Goal: Task Accomplishment & Management: Manage account settings

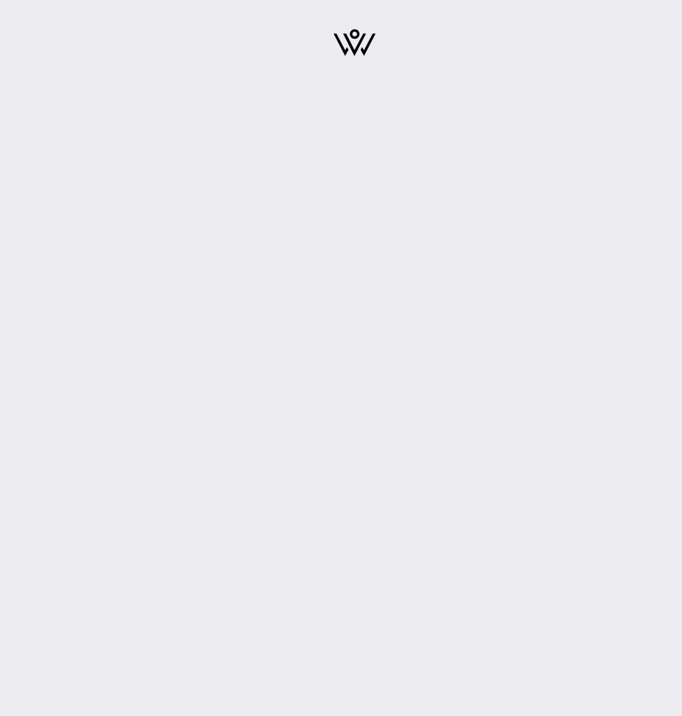
click at [347, 48] on img at bounding box center [354, 42] width 42 height 27
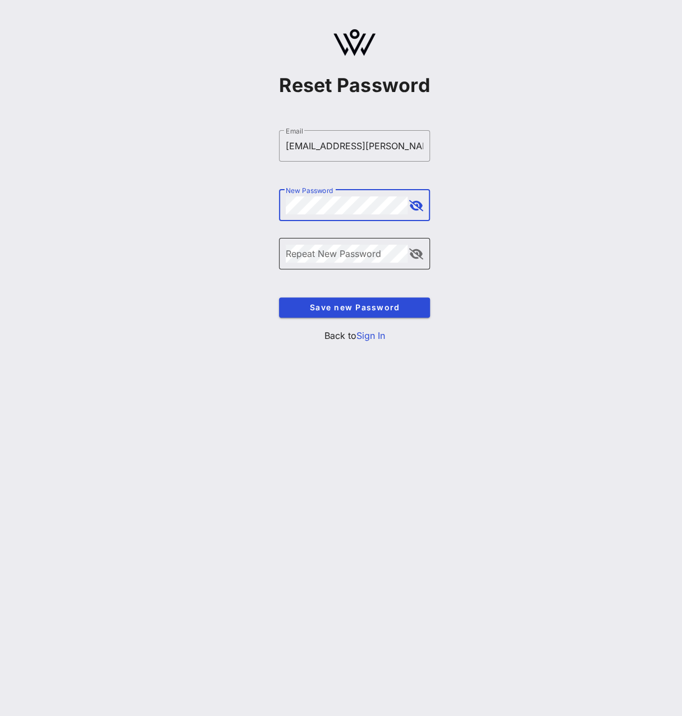
click at [377, 243] on div "Repeat New Password" at bounding box center [347, 253] width 122 height 31
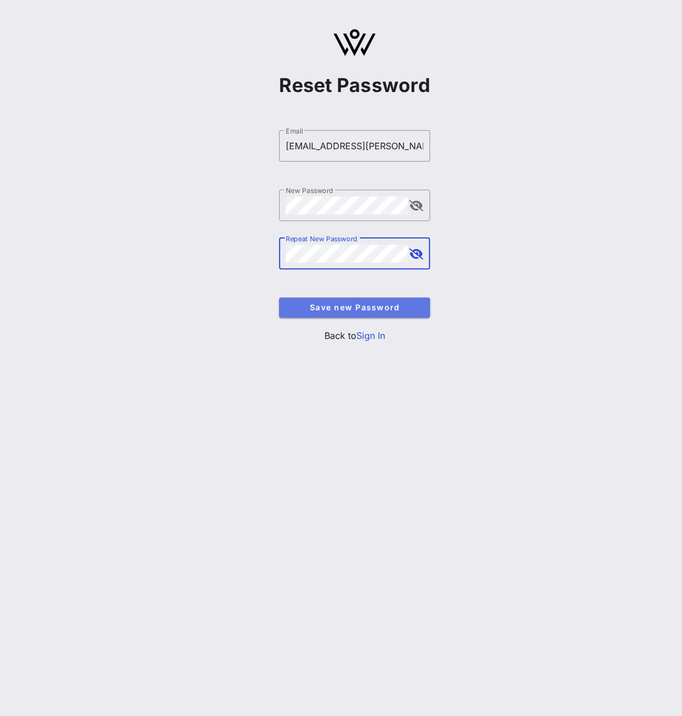
click at [398, 314] on button "Save new Password" at bounding box center [354, 307] width 151 height 20
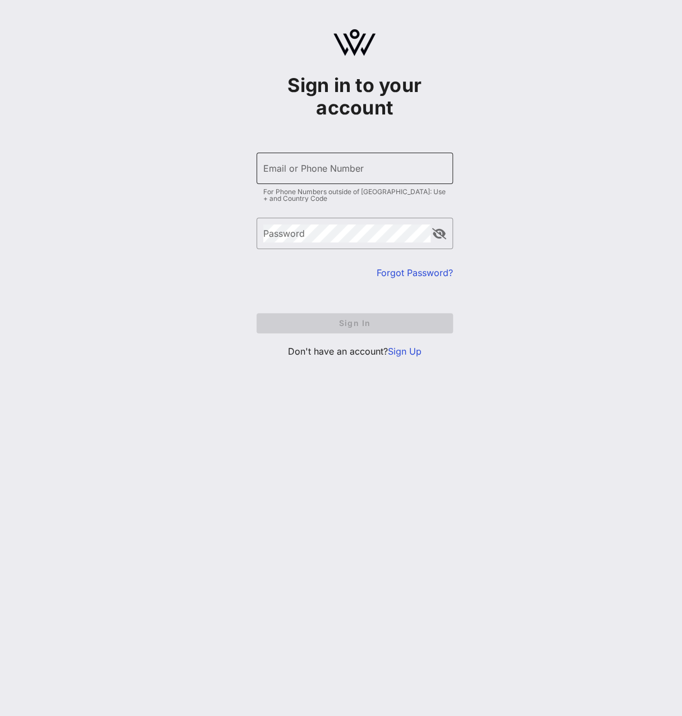
click at [387, 166] on input "Email or Phone Number" at bounding box center [354, 168] width 183 height 18
type input "[EMAIL_ADDRESS][PERSON_NAME][DOMAIN_NAME]"
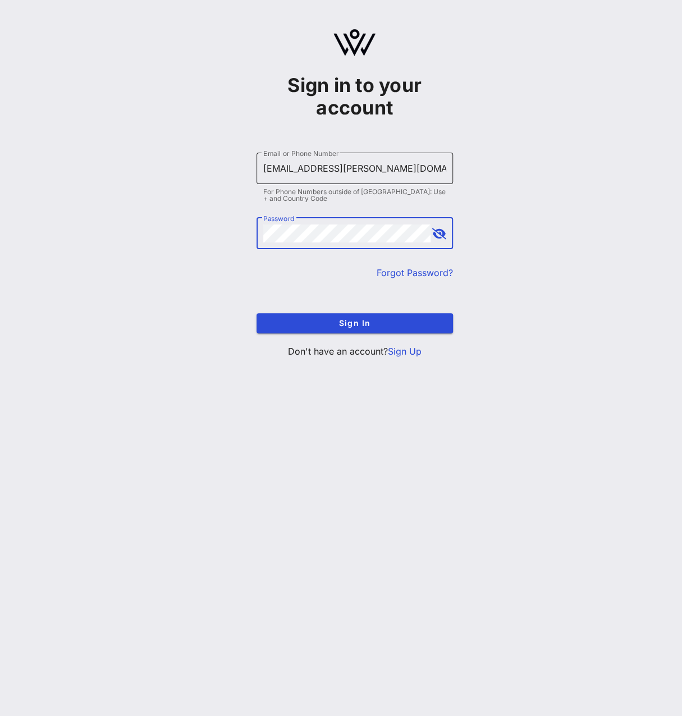
click at [256, 313] on button "Sign In" at bounding box center [354, 323] width 196 height 20
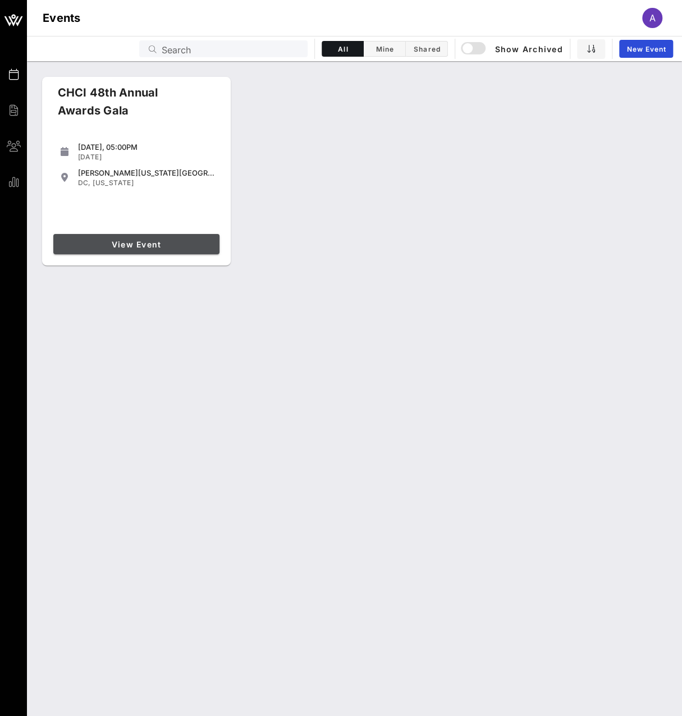
click at [149, 244] on span "View Event" at bounding box center [136, 245] width 157 height 10
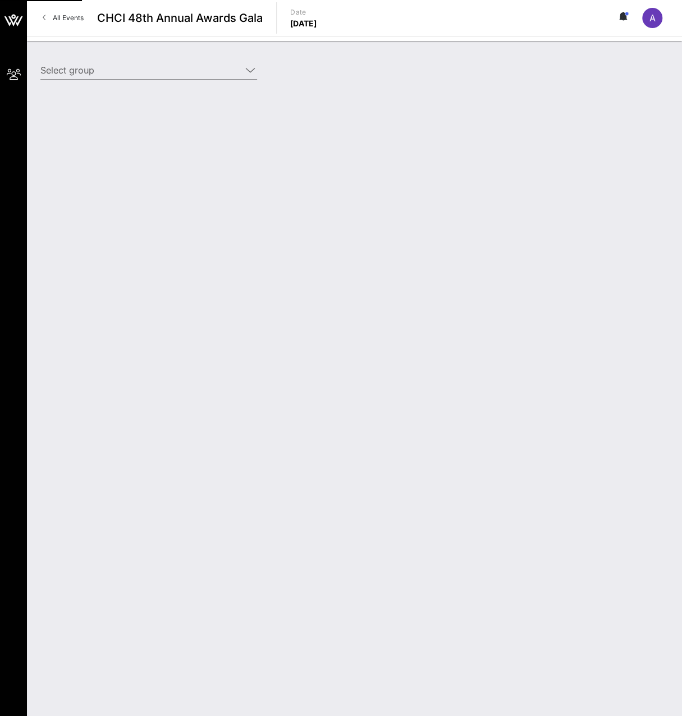
type input "ExxonMobil Corporation (ExxonMobil Corporation) [[PERSON_NAME], [PERSON_NAME][E…"
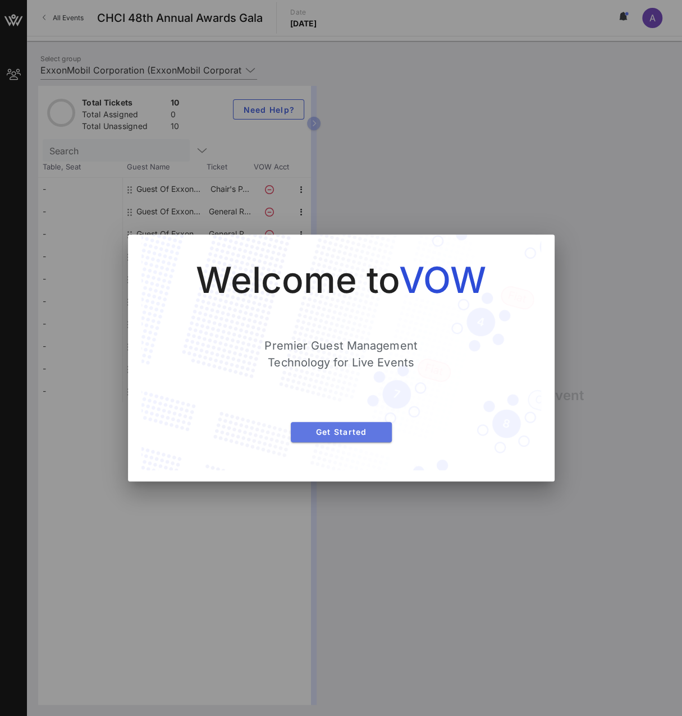
click at [341, 437] on button "Get Started" at bounding box center [341, 432] width 101 height 20
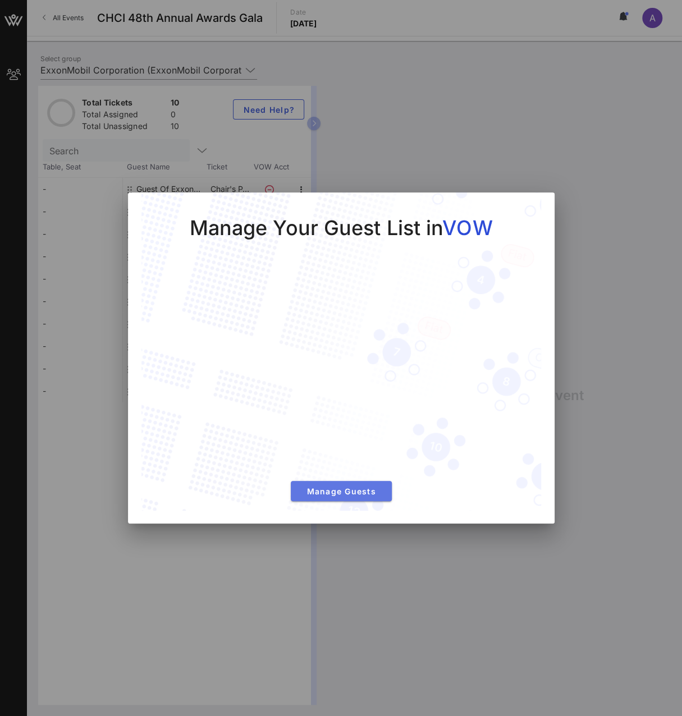
click at [354, 490] on span "Manage Guests" at bounding box center [341, 492] width 83 height 10
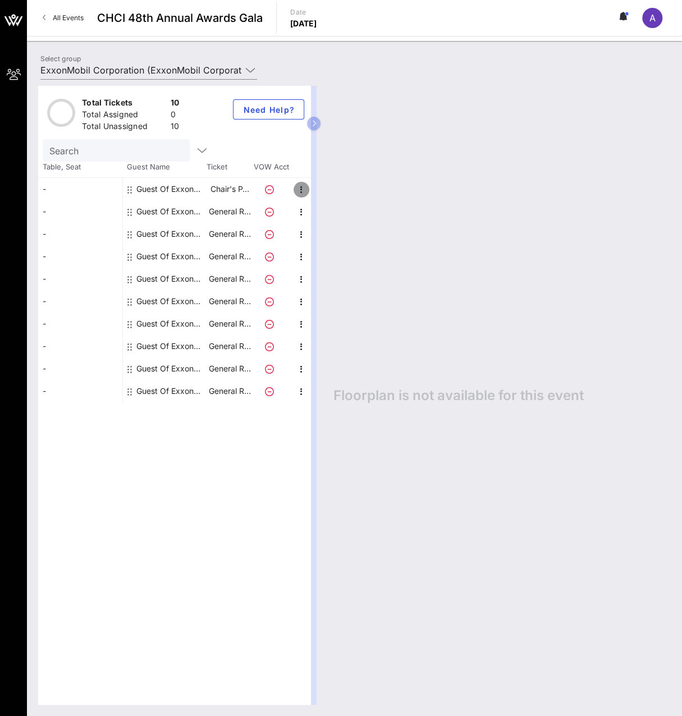
click at [302, 192] on icon "button" at bounding box center [301, 189] width 13 height 13
click at [319, 191] on div "Edit" at bounding box center [329, 192] width 22 height 9
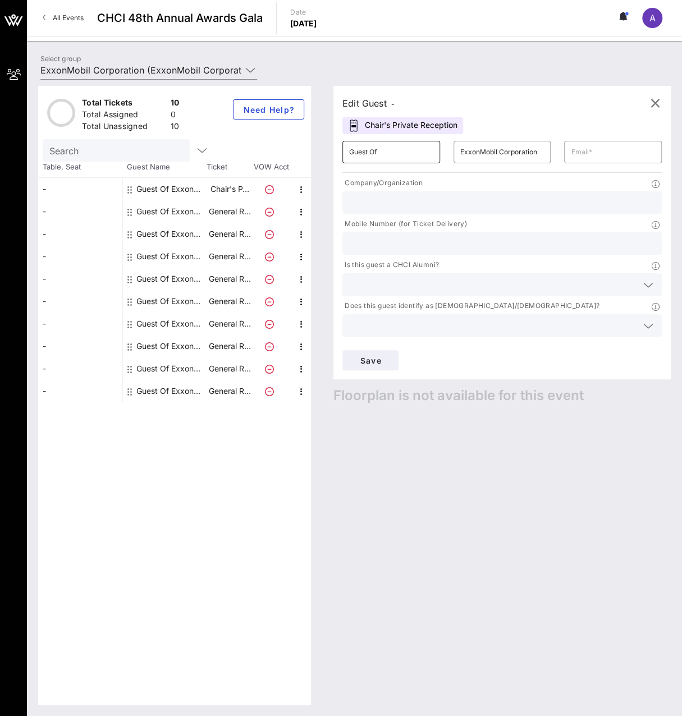
click at [403, 154] on input "Guest Of" at bounding box center [391, 152] width 84 height 18
type input "A"
drag, startPoint x: 654, startPoint y: 102, endPoint x: 627, endPoint y: 116, distance: 30.4
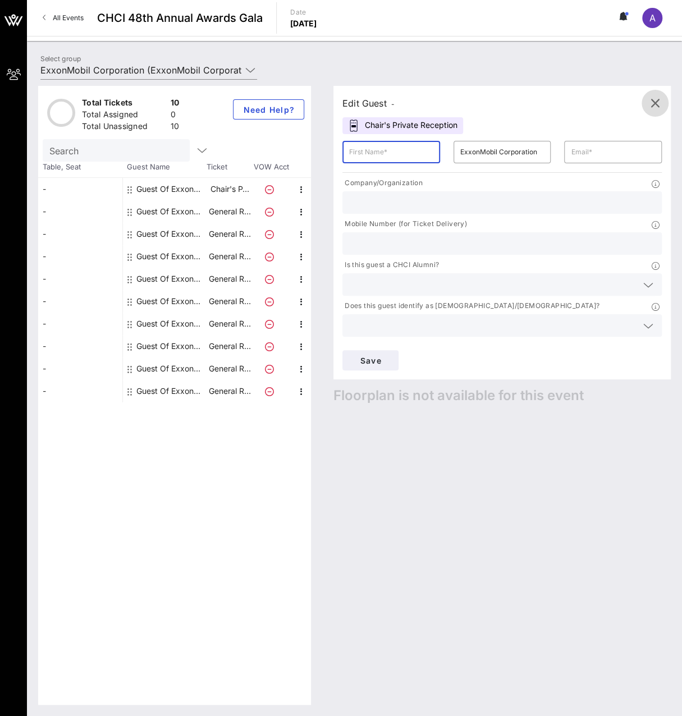
click at [655, 102] on icon "button" at bounding box center [654, 103] width 13 height 13
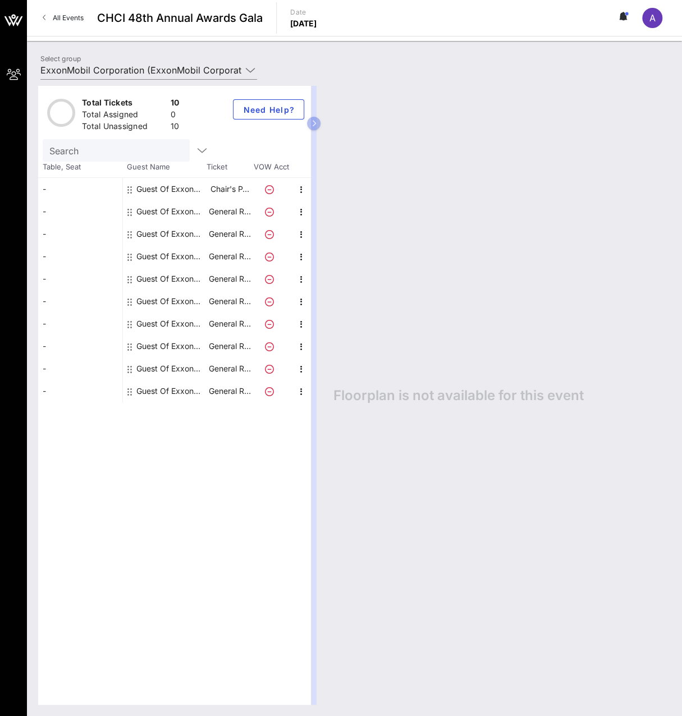
click at [183, 209] on div "Guest Of ExxonMobil Corporation" at bounding box center [171, 211] width 71 height 22
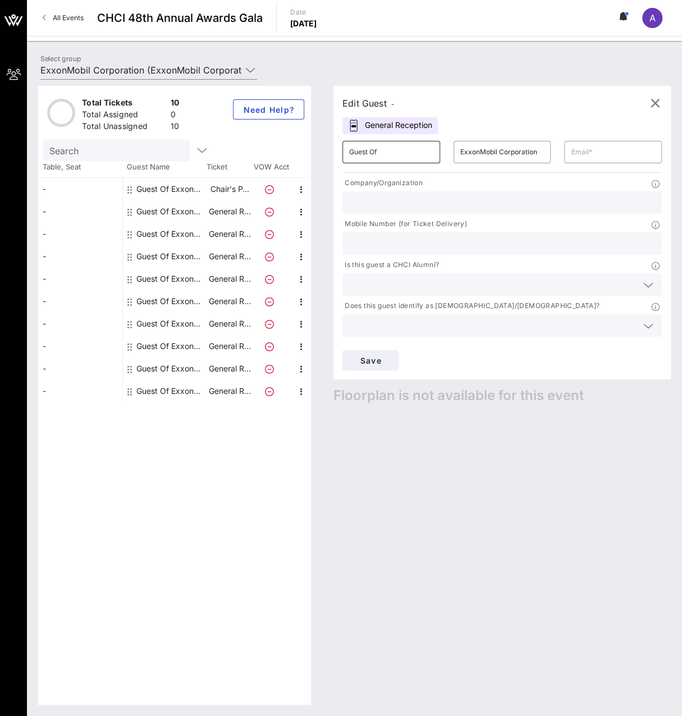
click at [382, 156] on input "Guest Of" at bounding box center [391, 152] width 84 height 18
type input "[PERSON_NAME]"
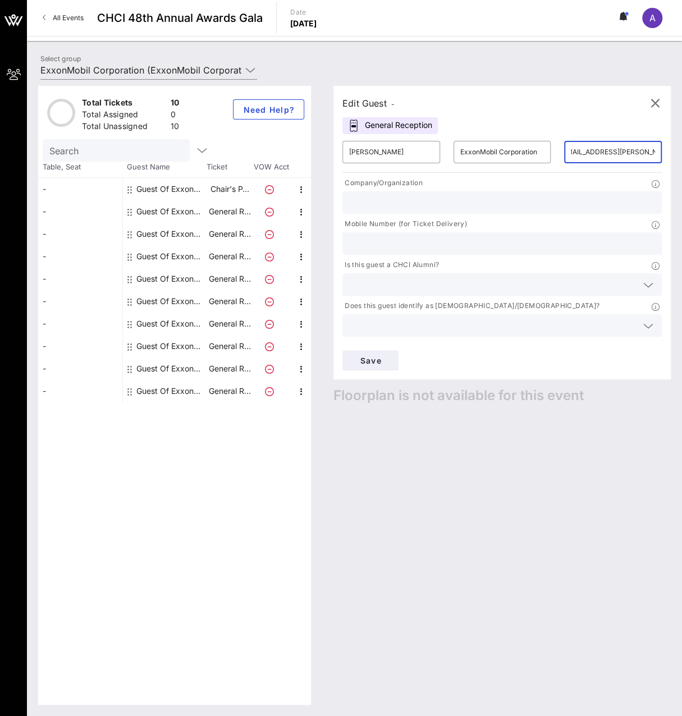
scroll to position [0, 17]
type input "[EMAIL_ADDRESS][PERSON_NAME][DOMAIN_NAME]"
type input "ExxonMobil"
click at [481, 153] on input "ExxonMobil Corporation" at bounding box center [502, 152] width 84 height 18
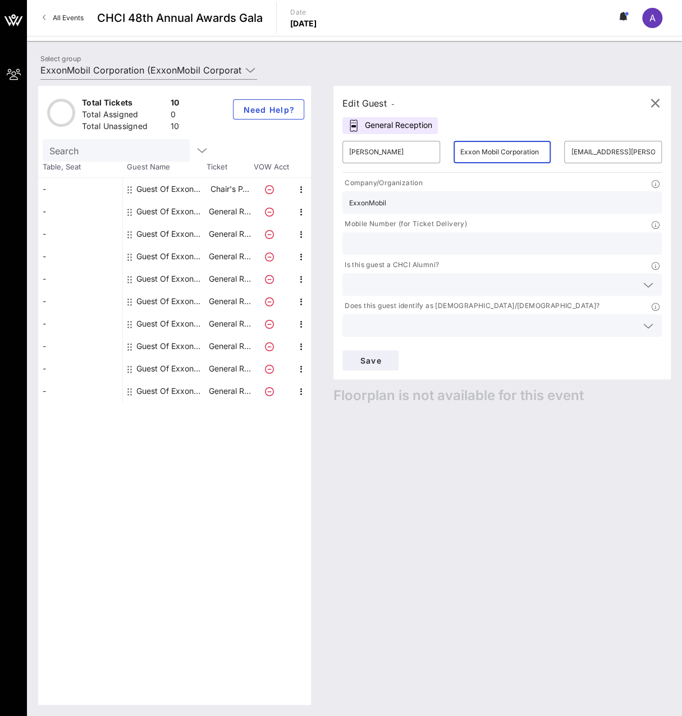
type input "Exxon Mobil Corporation"
click at [368, 204] on input "ExxonMobil" at bounding box center [502, 202] width 306 height 15
click at [424, 201] on input "Exxon Mobil" at bounding box center [502, 202] width 306 height 15
type input "Exxon Mobil Corporation"
click at [498, 237] on input "text" at bounding box center [502, 243] width 306 height 15
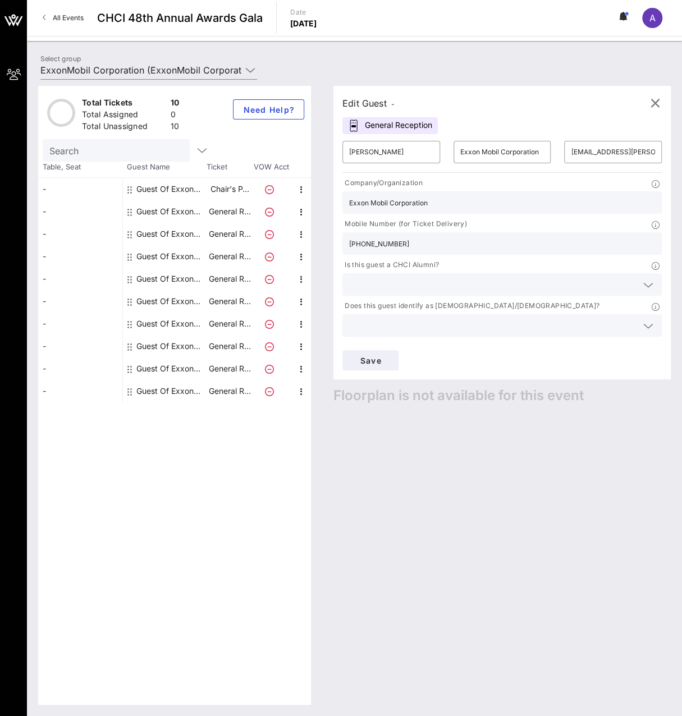
type input "[PHONE_NUMBER]"
click at [451, 286] on input "text" at bounding box center [493, 284] width 288 height 15
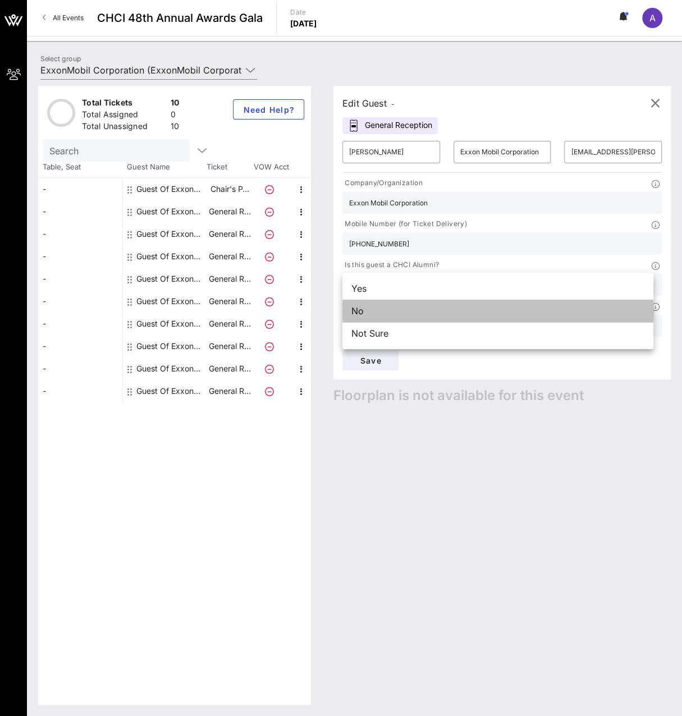
click at [443, 305] on div "No" at bounding box center [497, 311] width 311 height 22
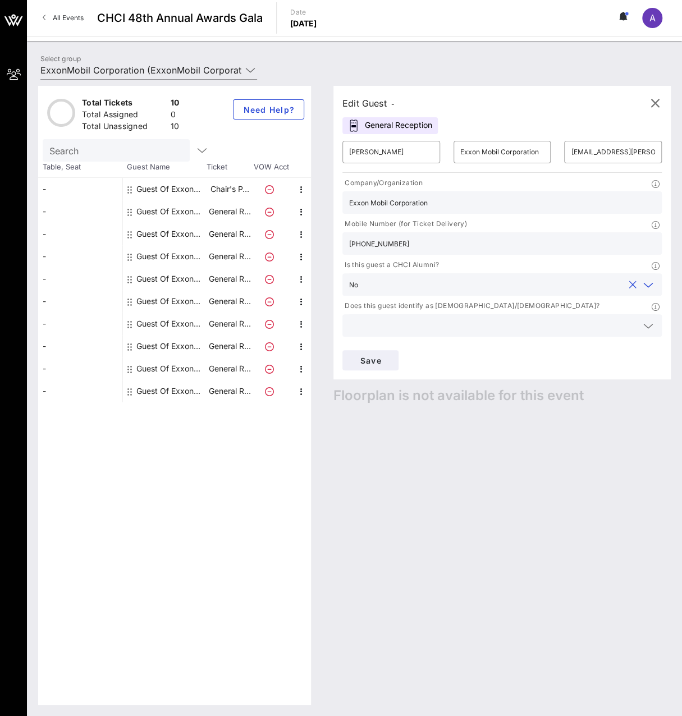
click at [408, 333] on div at bounding box center [502, 325] width 306 height 22
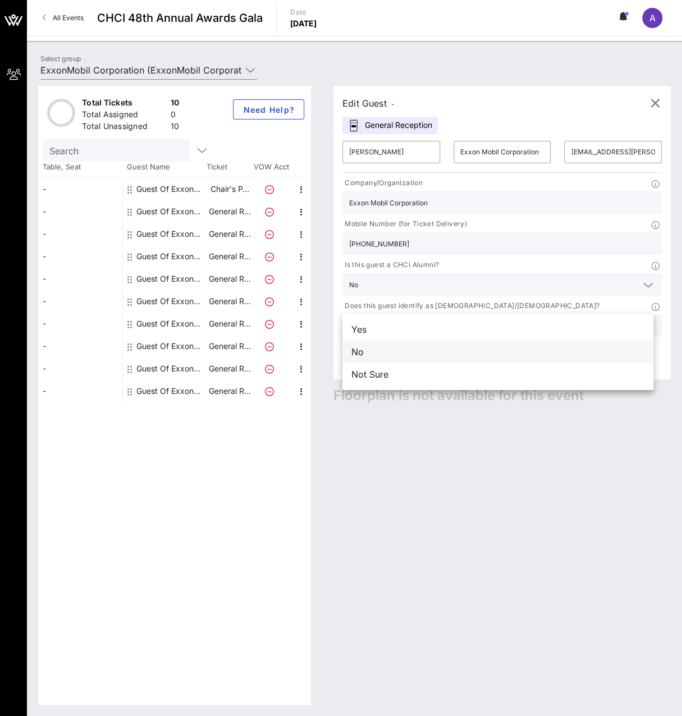
click at [402, 354] on div "No" at bounding box center [497, 352] width 311 height 22
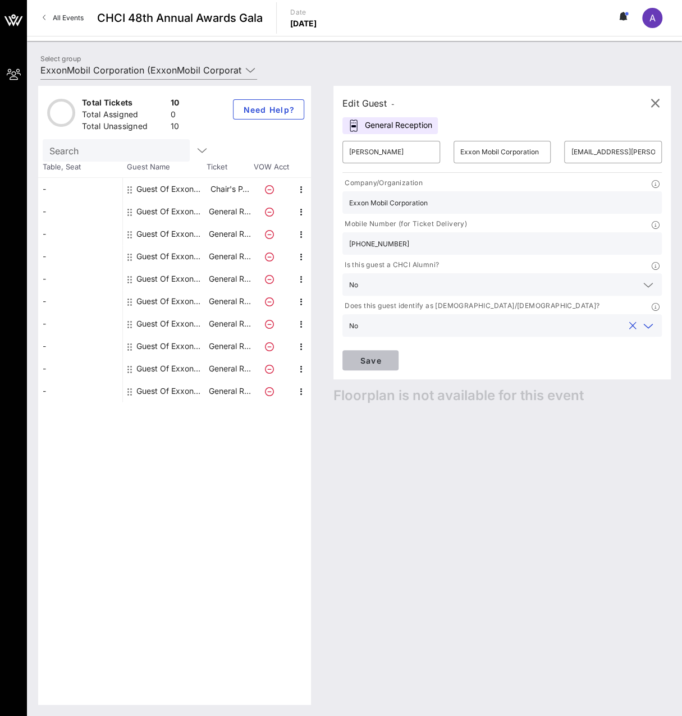
click at [381, 360] on span "Save" at bounding box center [370, 361] width 38 height 10
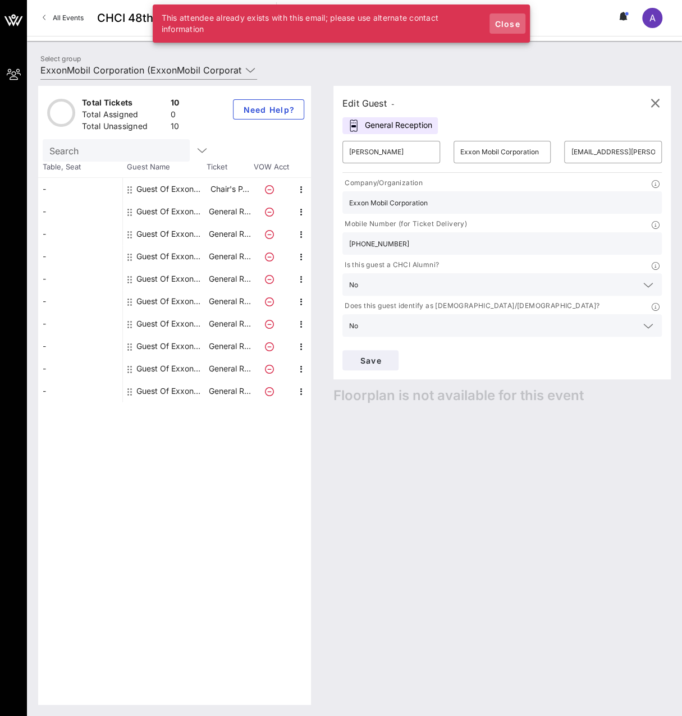
click at [516, 26] on span "Close" at bounding box center [507, 24] width 27 height 10
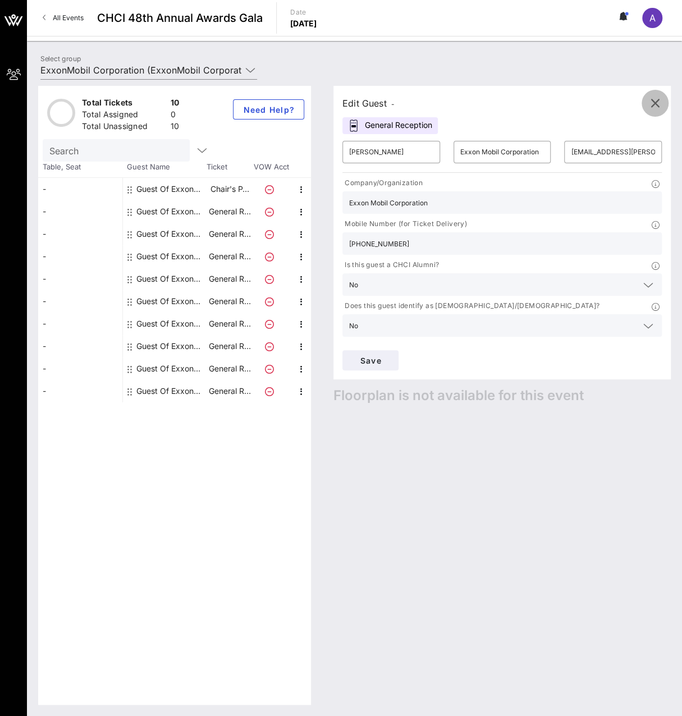
click at [659, 103] on icon "button" at bounding box center [654, 103] width 13 height 13
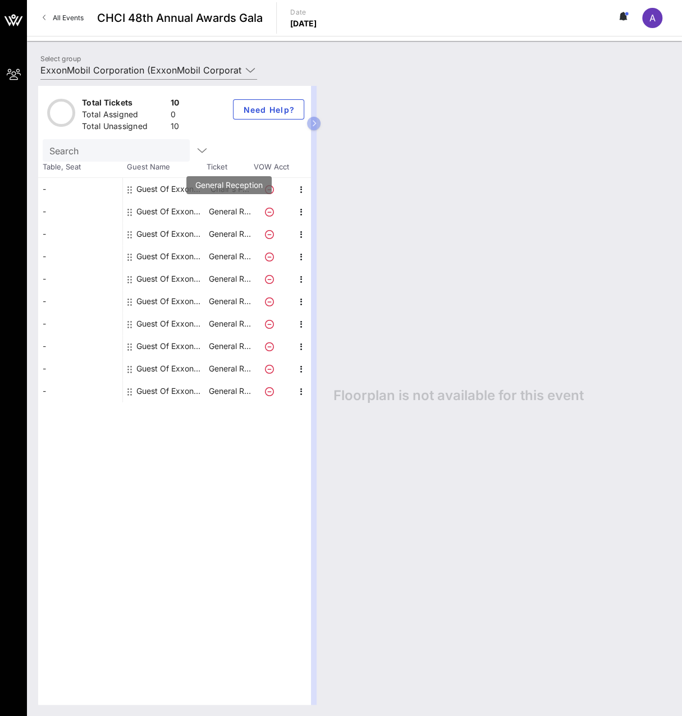
click at [191, 194] on div "Guest Of ExxonMobil Corporation" at bounding box center [171, 189] width 71 height 22
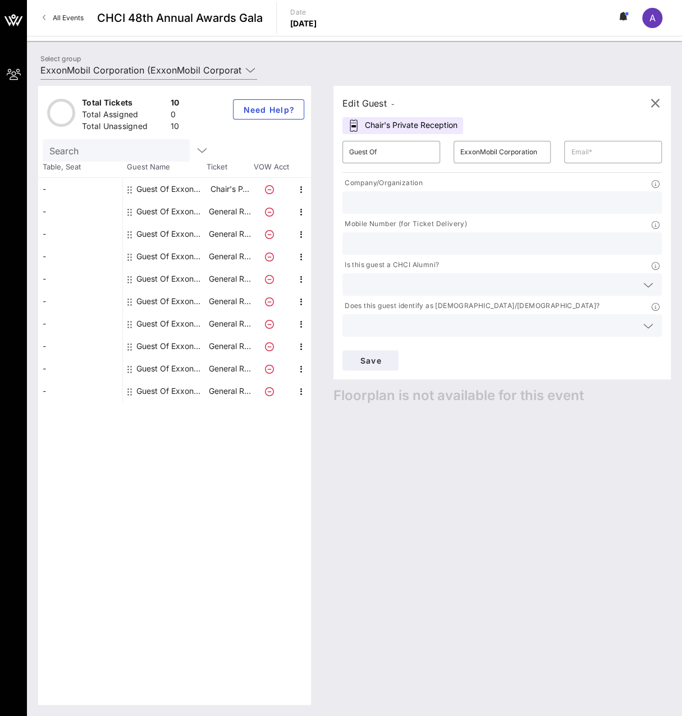
click at [188, 211] on div "Guest Of ExxonMobil Corporation" at bounding box center [171, 211] width 71 height 22
click at [188, 233] on div "Guest Of ExxonMobil Corporation" at bounding box center [171, 234] width 71 height 22
click at [190, 251] on div "Guest Of ExxonMobil Corporation" at bounding box center [171, 256] width 71 height 22
click at [190, 278] on div "Guest Of ExxonMobil Corporation" at bounding box center [171, 279] width 71 height 22
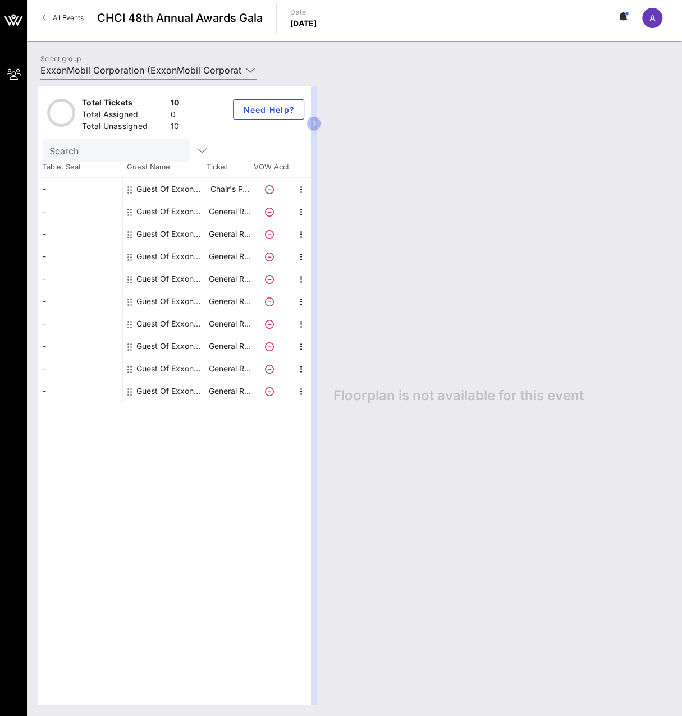
click at [197, 281] on div "Guest Of ExxonMobil Corporation" at bounding box center [171, 279] width 71 height 22
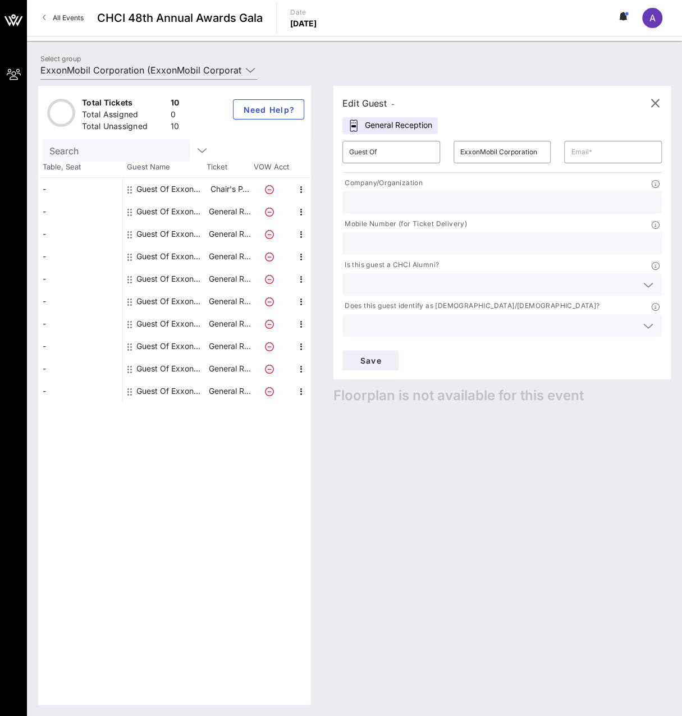
click at [187, 255] on div "Guest Of ExxonMobil Corporation" at bounding box center [171, 256] width 71 height 22
click at [191, 389] on div "Guest Of ExxonMobil Corporation" at bounding box center [171, 391] width 71 height 22
click at [191, 368] on div "Guest Of ExxonMobil Corporation" at bounding box center [171, 368] width 71 height 22
click at [395, 152] on input "Guest Of" at bounding box center [391, 152] width 84 height 18
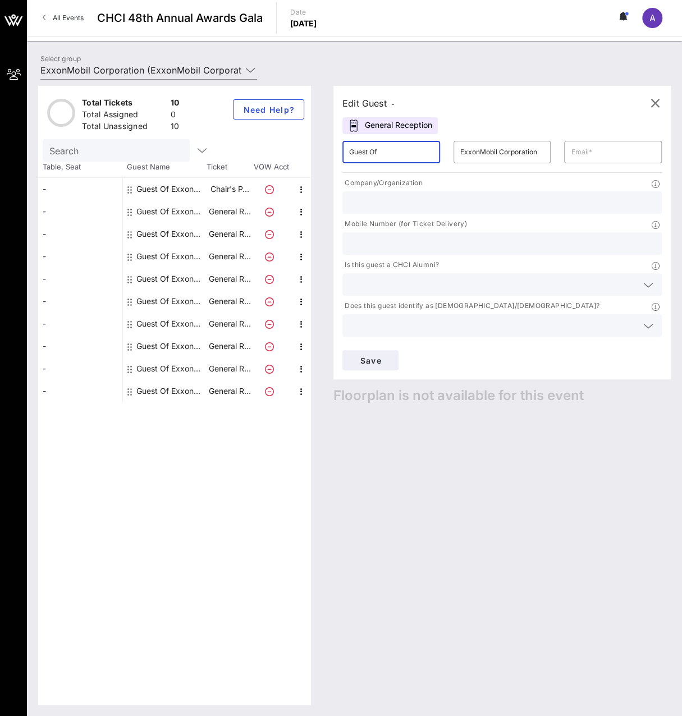
click at [395, 152] on input "Guest Of" at bounding box center [391, 152] width 84 height 18
click at [388, 155] on input "Guest Of" at bounding box center [391, 152] width 84 height 18
click at [467, 237] on input "text" at bounding box center [502, 243] width 306 height 15
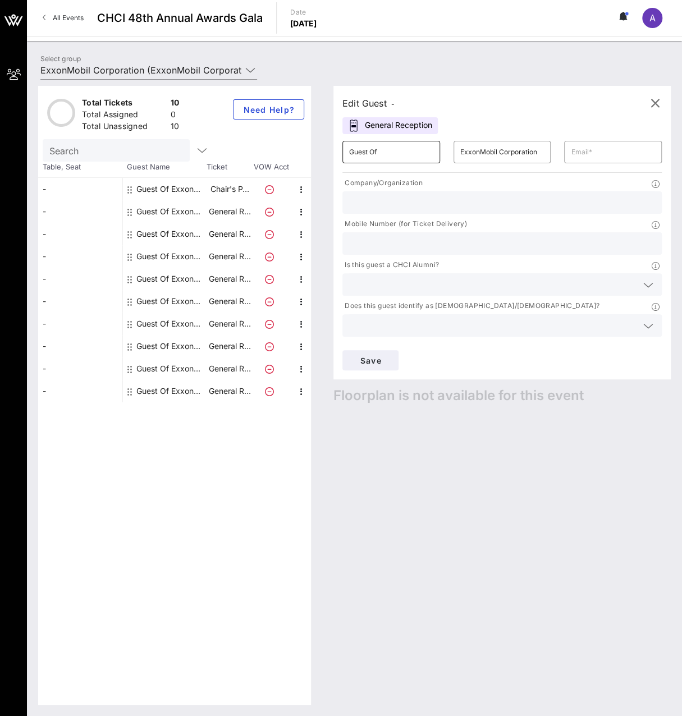
click at [418, 155] on input "Guest Of" at bounding box center [391, 152] width 84 height 18
type input "[PERSON_NAME]"
click at [199, 106] on div "Total Tickets 10 Total Assigned 0 Total Unassigned 10 Need Help?" at bounding box center [174, 112] width 273 height 53
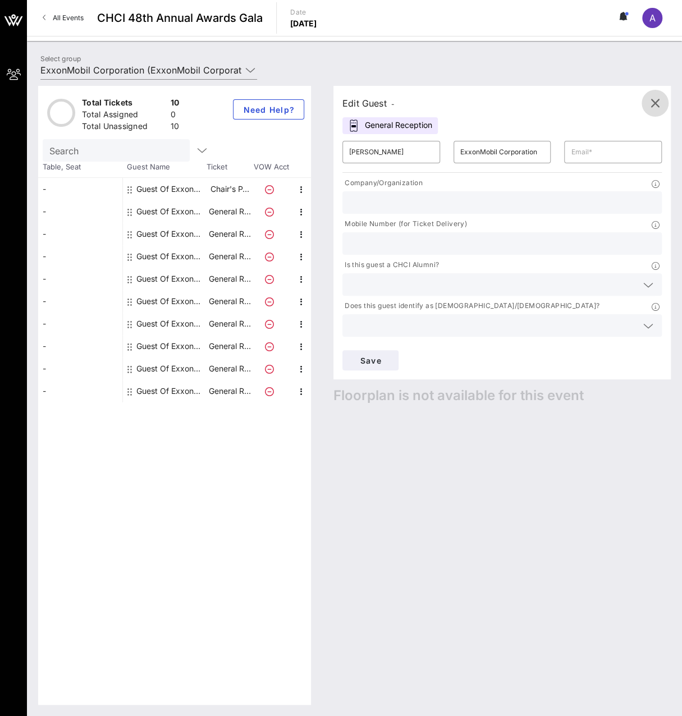
click at [658, 104] on icon "button" at bounding box center [654, 103] width 13 height 13
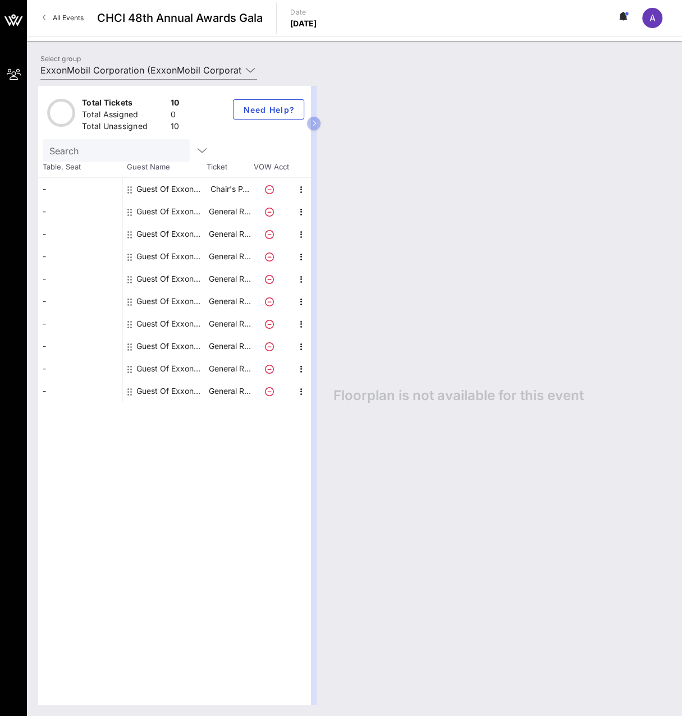
click at [162, 190] on div "Guest Of ExxonMobil Corporation" at bounding box center [171, 189] width 71 height 22
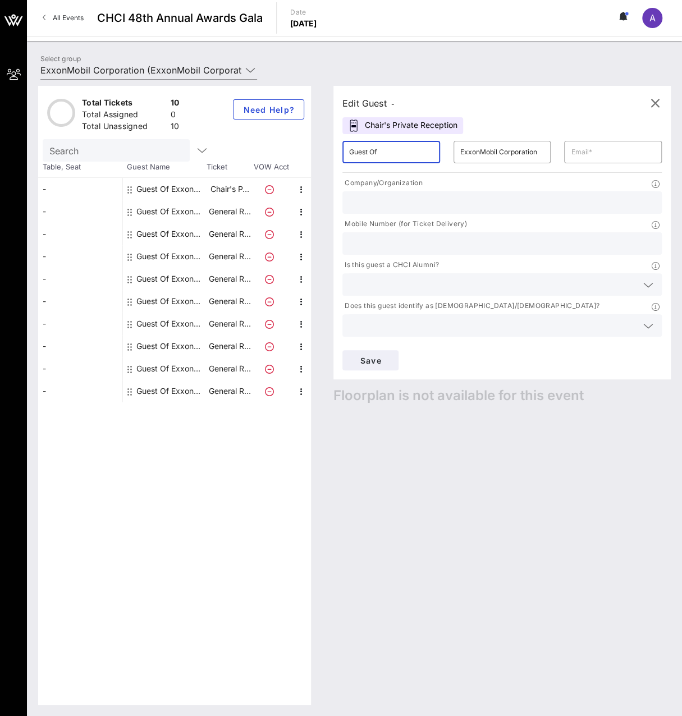
click at [358, 145] on input "Guest Of" at bounding box center [391, 152] width 84 height 18
type input "[PERSON_NAME]"
click at [581, 154] on input "text" at bounding box center [613, 152] width 84 height 18
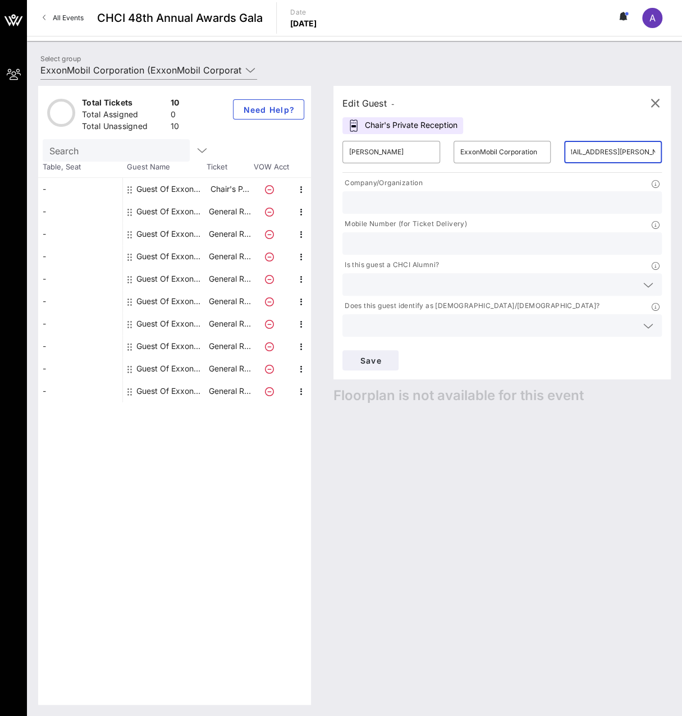
scroll to position [0, 17]
type input "[EMAIL_ADDRESS][PERSON_NAME][DOMAIN_NAME]"
type input "Exxon Mobil Corporation"
click at [479, 154] on input "ExxonMobil Corporation" at bounding box center [502, 152] width 84 height 18
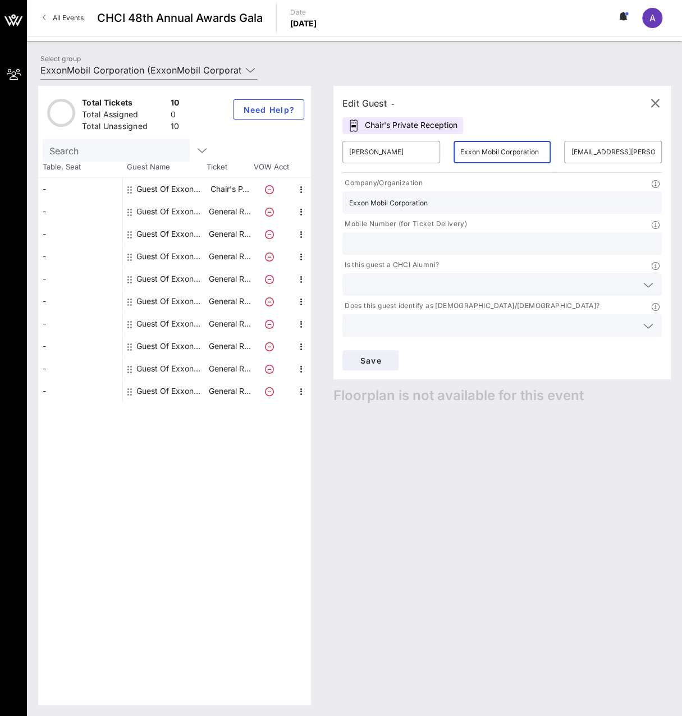
type input "Exxon Mobil Corporation"
click at [451, 243] on input "text" at bounding box center [502, 243] width 306 height 15
type input "[PHONE_NUMBER]"
click at [461, 283] on input "text" at bounding box center [493, 284] width 288 height 15
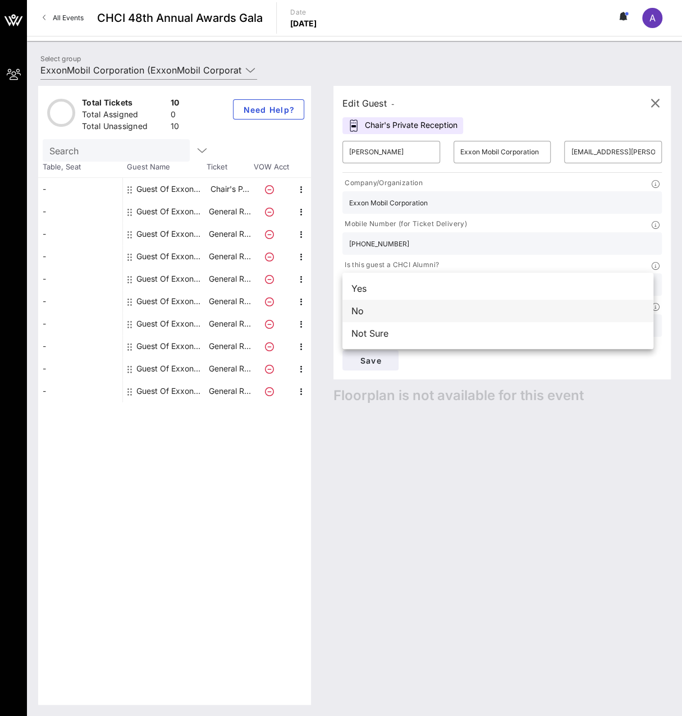
click at [409, 310] on div "No" at bounding box center [497, 311] width 311 height 22
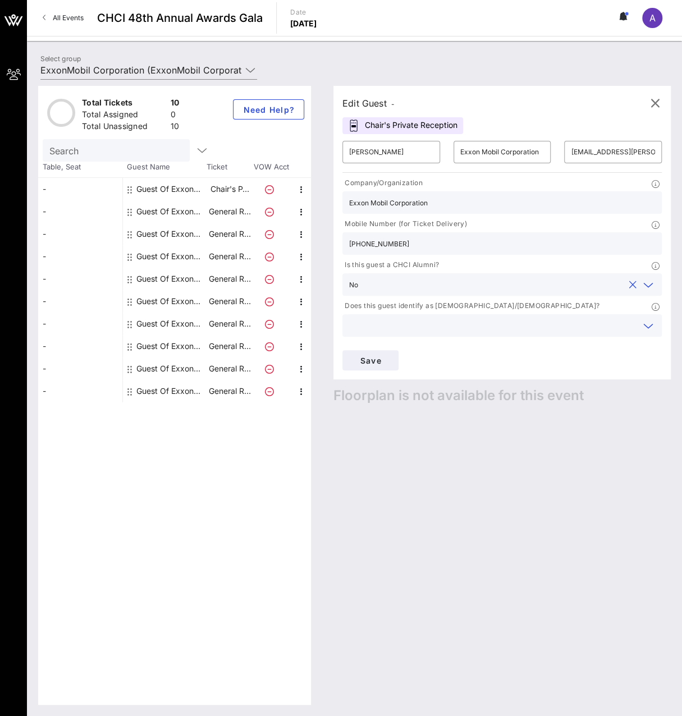
click at [412, 326] on input "text" at bounding box center [493, 325] width 288 height 15
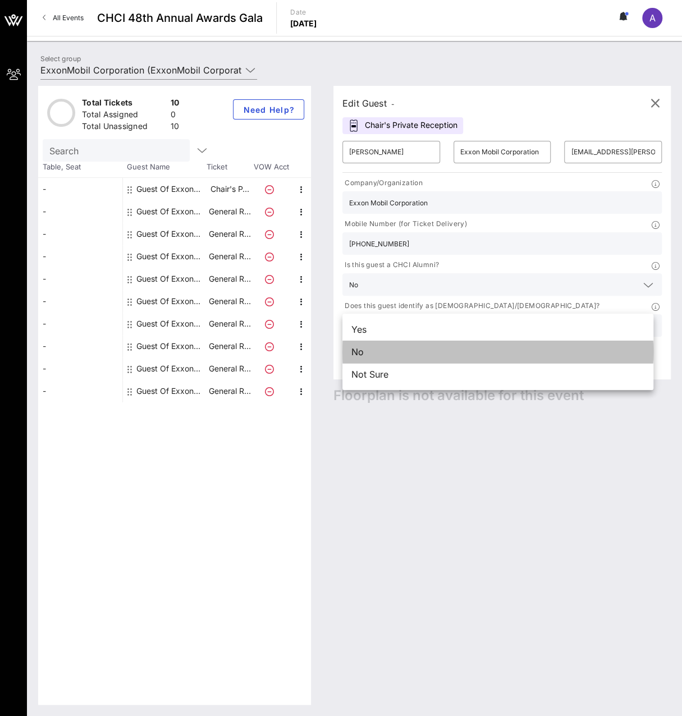
click at [403, 357] on div "No" at bounding box center [497, 352] width 311 height 22
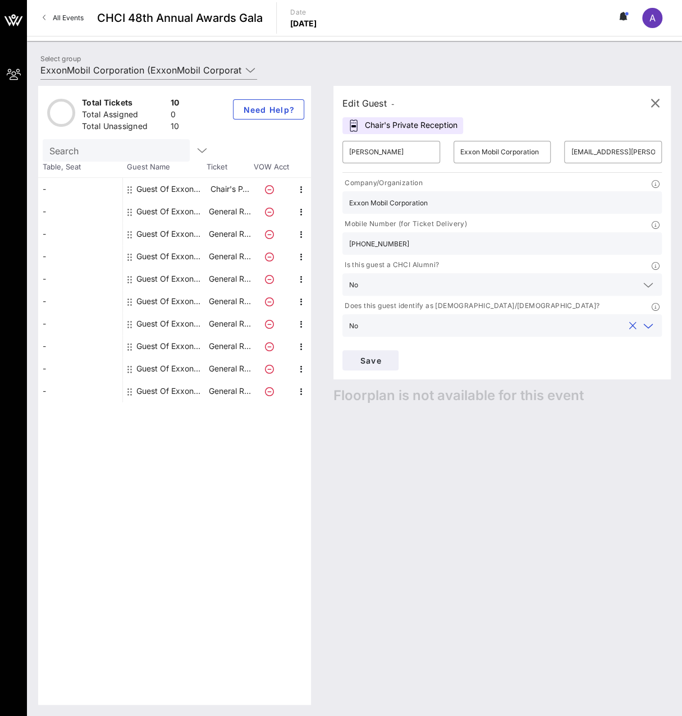
click at [379, 371] on div "Save" at bounding box center [502, 360] width 333 height 34
click at [378, 361] on span "Save" at bounding box center [370, 361] width 38 height 10
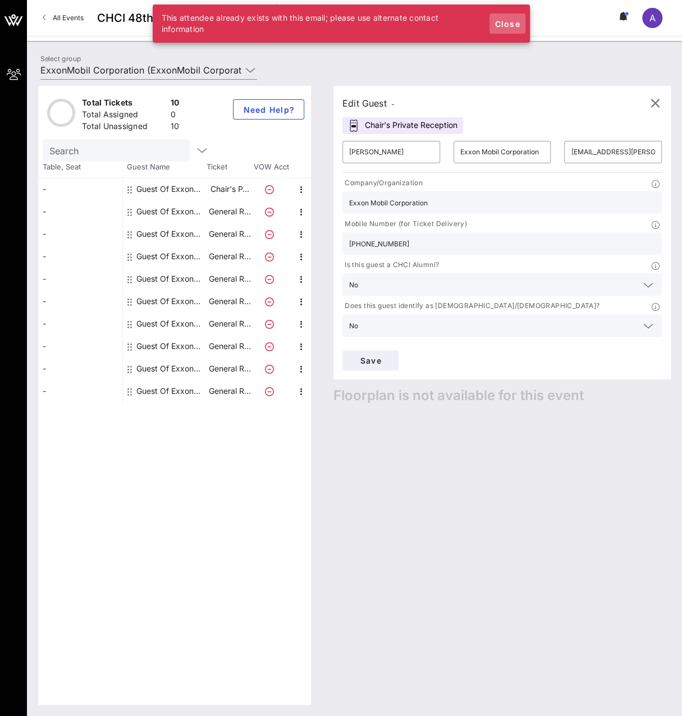
click at [515, 20] on span "Close" at bounding box center [507, 24] width 27 height 10
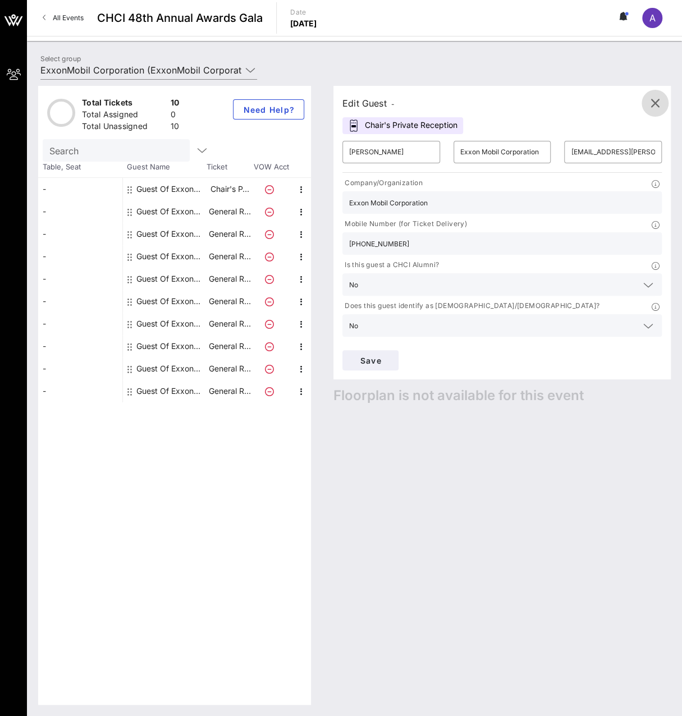
click at [649, 103] on icon "button" at bounding box center [654, 103] width 13 height 13
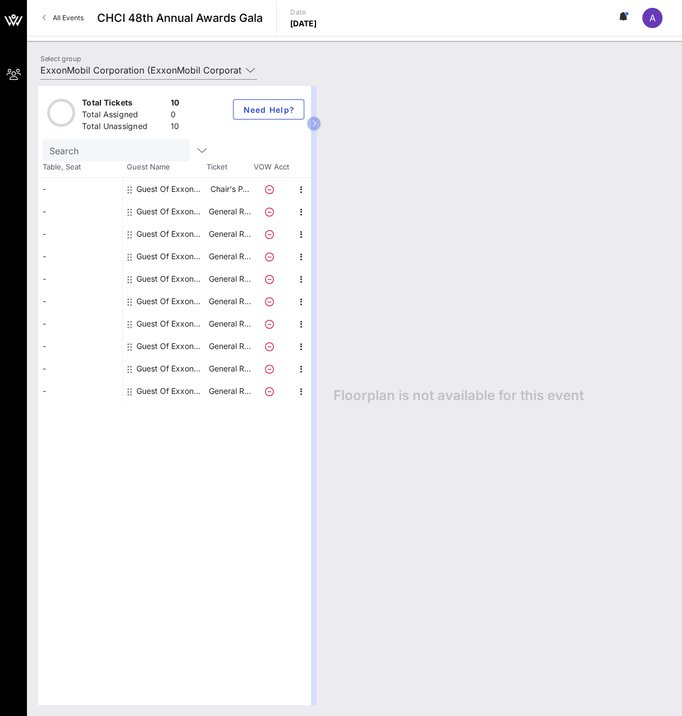
click at [189, 210] on div "Guest Of ExxonMobil Corporation" at bounding box center [171, 211] width 71 height 22
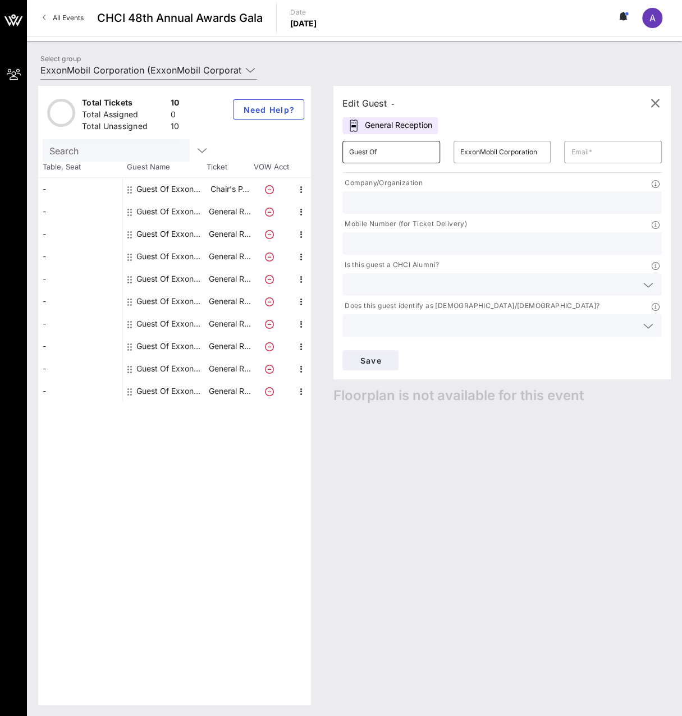
click at [390, 148] on input "Guest Of" at bounding box center [391, 152] width 84 height 18
click at [389, 148] on input "Guest Of" at bounding box center [391, 152] width 84 height 18
click at [400, 158] on input "[PERSON_NAME]" at bounding box center [391, 152] width 84 height 18
type input "[PERSON_NAME]"
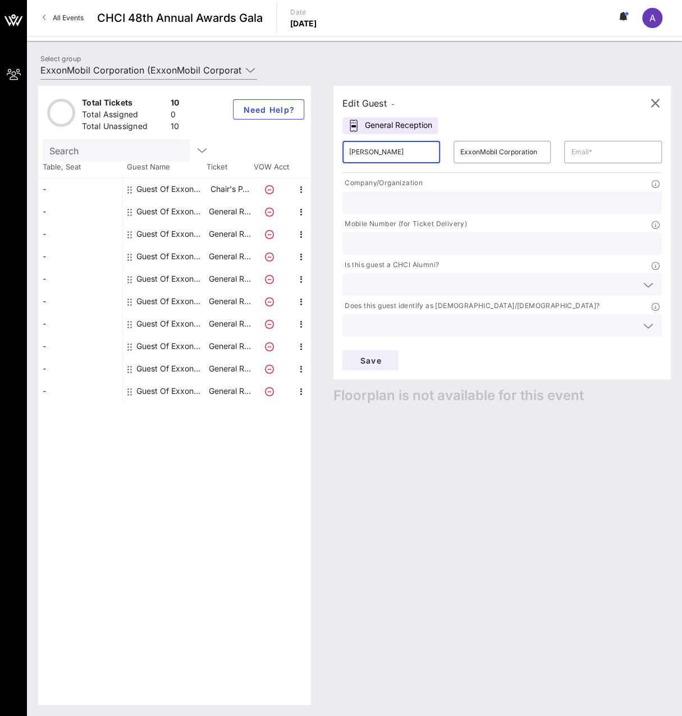
drag, startPoint x: 480, startPoint y: 152, endPoint x: 556, endPoint y: 161, distance: 76.3
click at [480, 153] on input "ExxonMobil Corporation" at bounding box center [502, 152] width 84 height 18
type input "Exxon Mobil Corporation"
click at [614, 151] on input "text" at bounding box center [613, 152] width 84 height 18
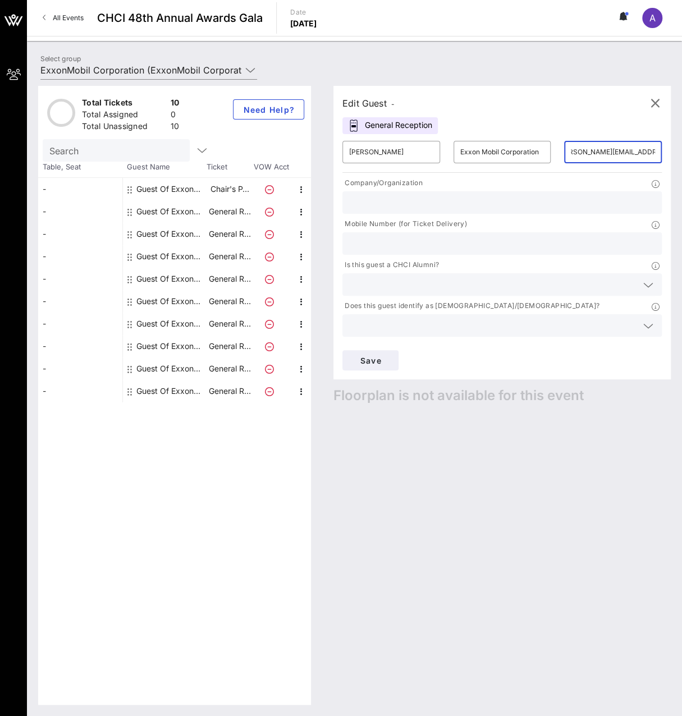
type input "[PERSON_NAME][EMAIL_ADDRESS][DOMAIN_NAME]"
click at [590, 209] on input "text" at bounding box center [502, 202] width 306 height 15
type input "Exxon Mobil Corporation"
type input "[PHONE_NUMBER]"
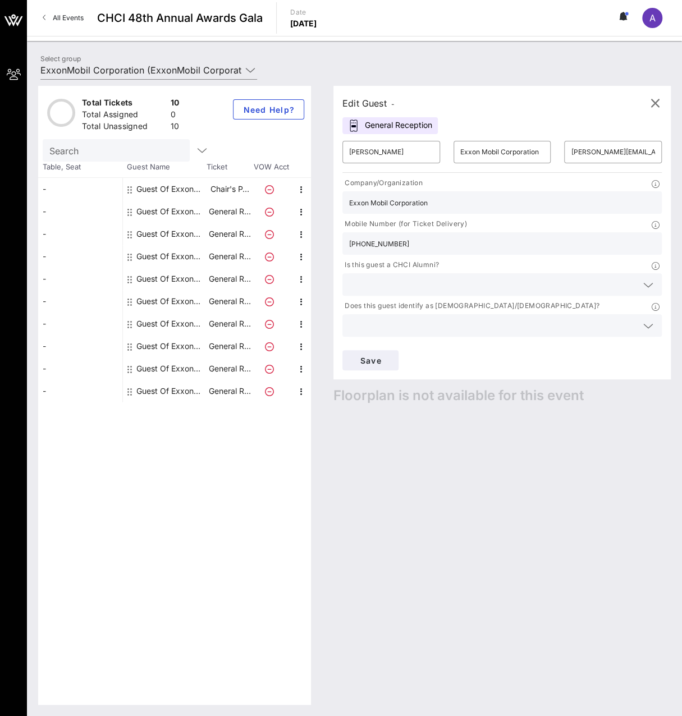
click at [453, 289] on input "text" at bounding box center [493, 284] width 288 height 15
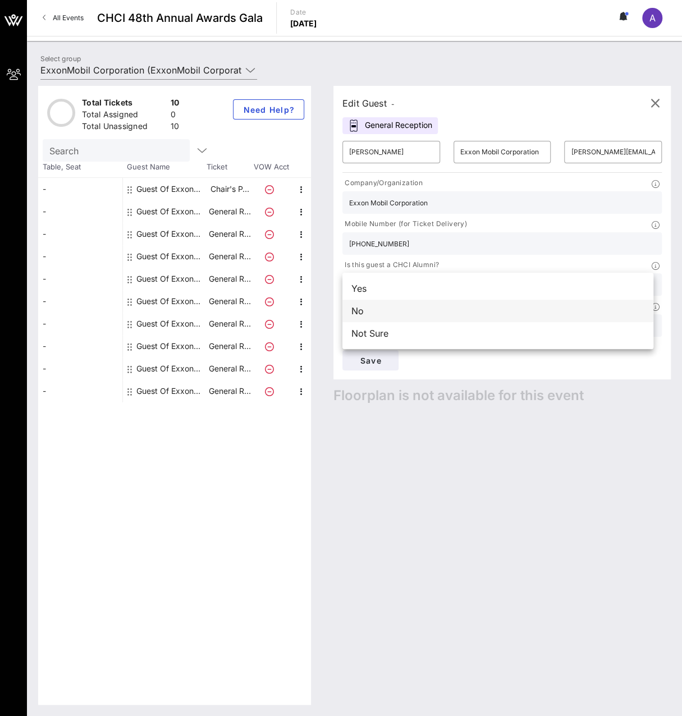
click at [417, 314] on div "No" at bounding box center [497, 311] width 311 height 22
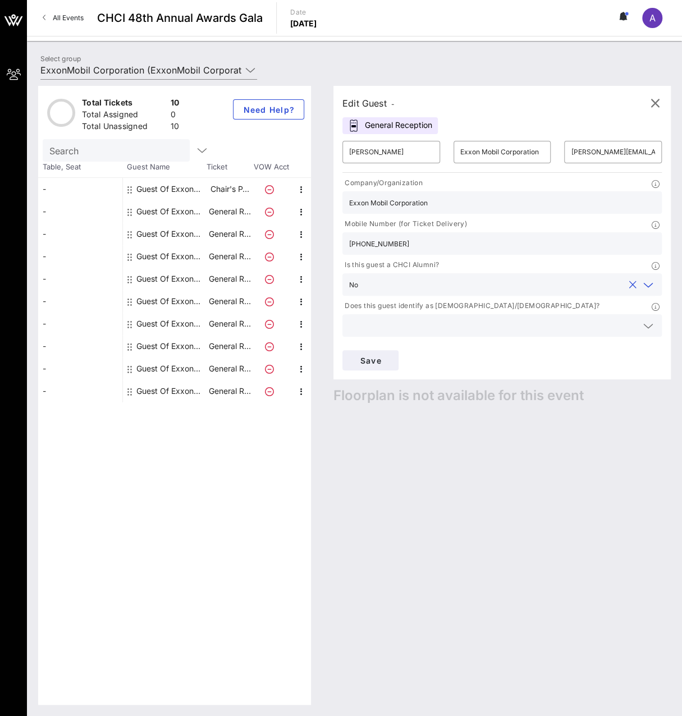
click at [417, 319] on input "text" at bounding box center [493, 325] width 288 height 15
click at [390, 326] on div "Yes" at bounding box center [497, 329] width 311 height 22
click at [375, 364] on span "Save" at bounding box center [370, 361] width 38 height 10
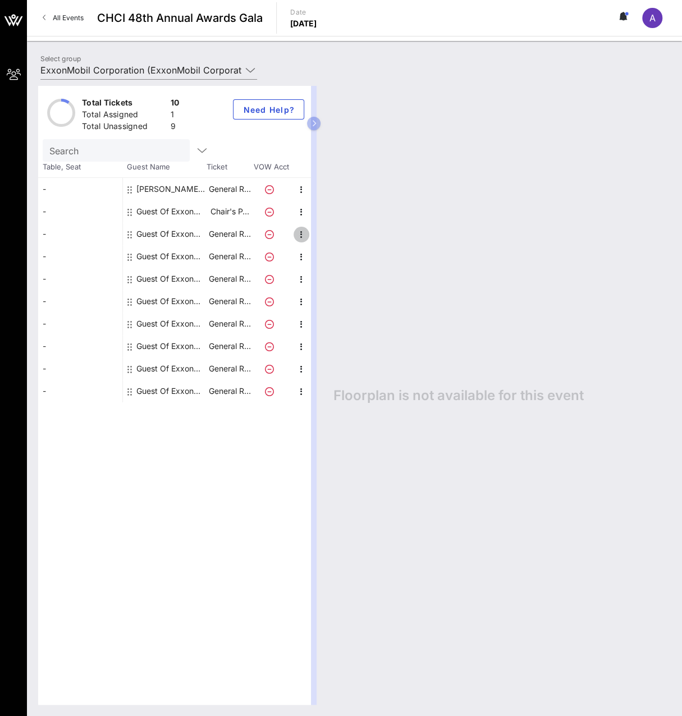
click at [300, 234] on icon "button" at bounding box center [301, 234] width 13 height 13
click at [324, 240] on div "Edit" at bounding box center [329, 237] width 22 height 9
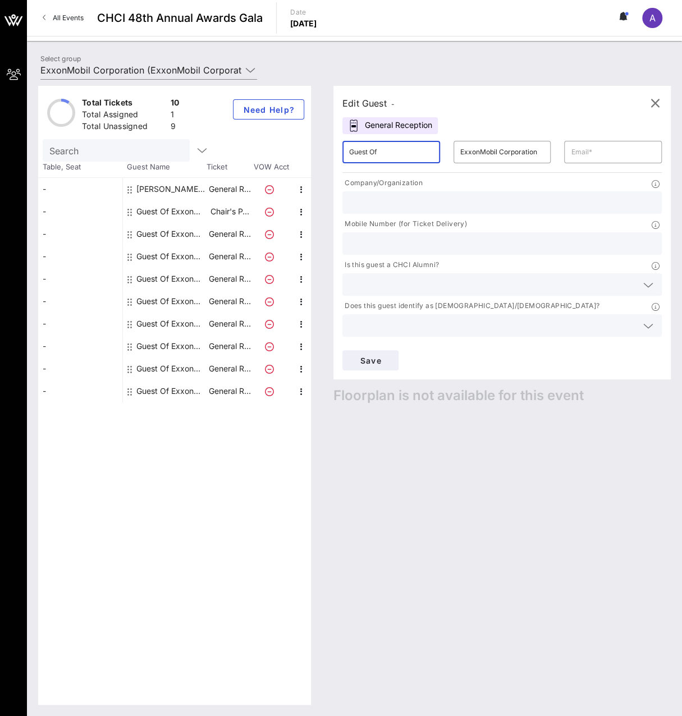
click at [368, 150] on input "Guest Of" at bounding box center [391, 152] width 84 height 18
click at [369, 150] on input "Guest Of" at bounding box center [391, 152] width 84 height 18
click at [370, 150] on input "Guest Of" at bounding box center [391, 152] width 84 height 18
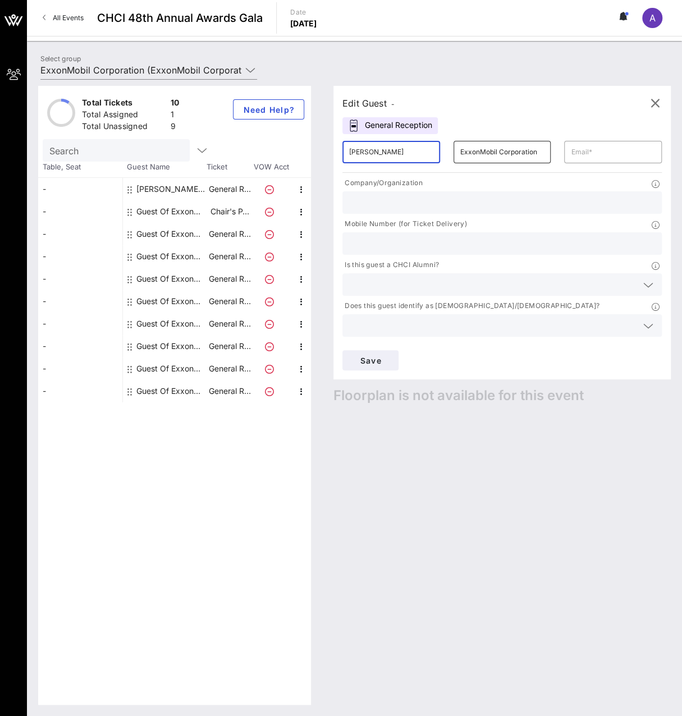
type input "[PERSON_NAME]"
click at [479, 152] on input "ExxonMobil Corporation" at bounding box center [502, 152] width 84 height 18
type input "Exxon Mobil Corporation"
click at [587, 154] on input "text" at bounding box center [613, 152] width 84 height 18
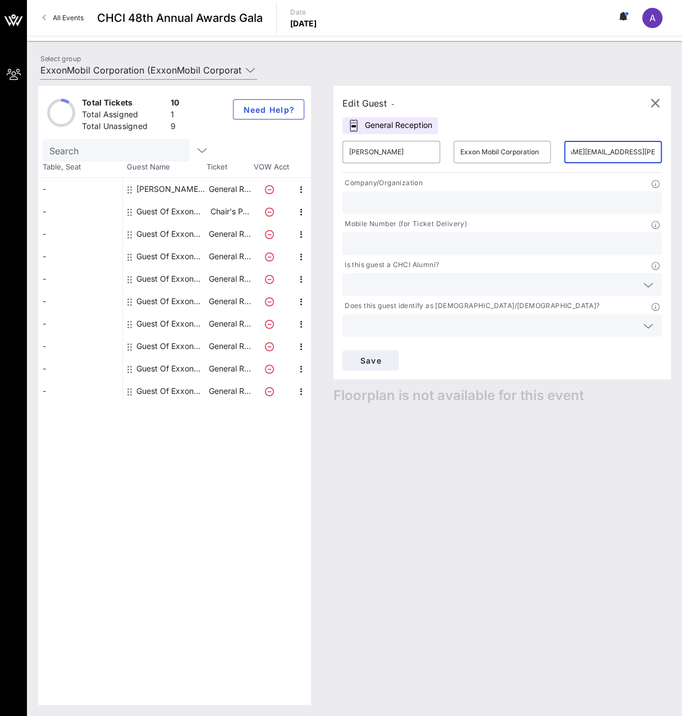
type input "[PERSON_NAME][EMAIL_ADDRESS][PERSON_NAME][DOMAIN_NAME]"
type input "Exxon Mobil Corporation"
drag, startPoint x: 461, startPoint y: 244, endPoint x: 433, endPoint y: 241, distance: 28.8
click at [461, 244] on input "text" at bounding box center [502, 243] width 306 height 15
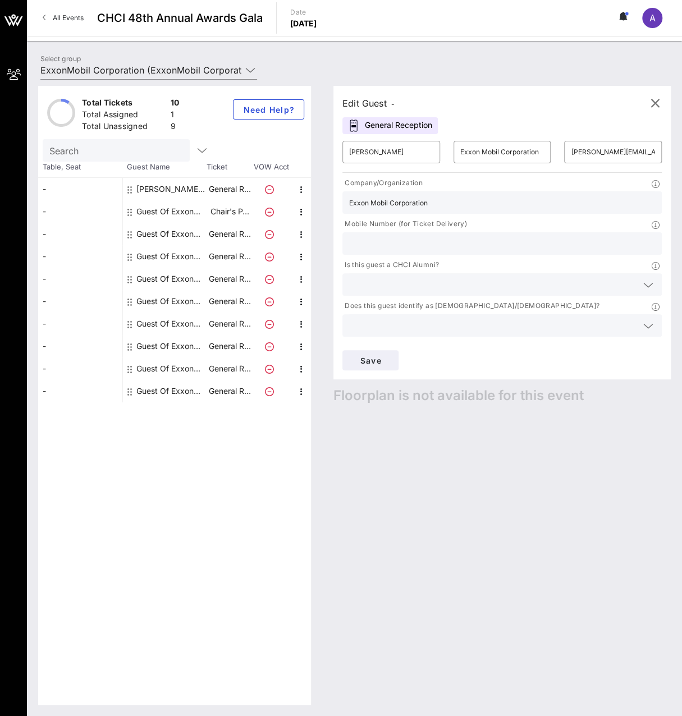
paste input "[PHONE_NUMBER]"
type input "[PHONE_NUMBER]"
click at [439, 283] on input "text" at bounding box center [493, 284] width 288 height 15
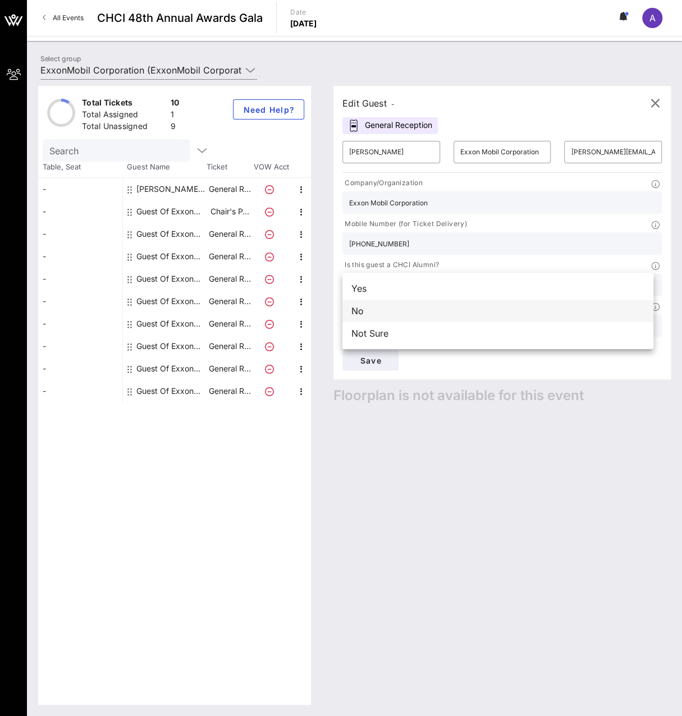
click at [433, 313] on div "No" at bounding box center [497, 311] width 311 height 22
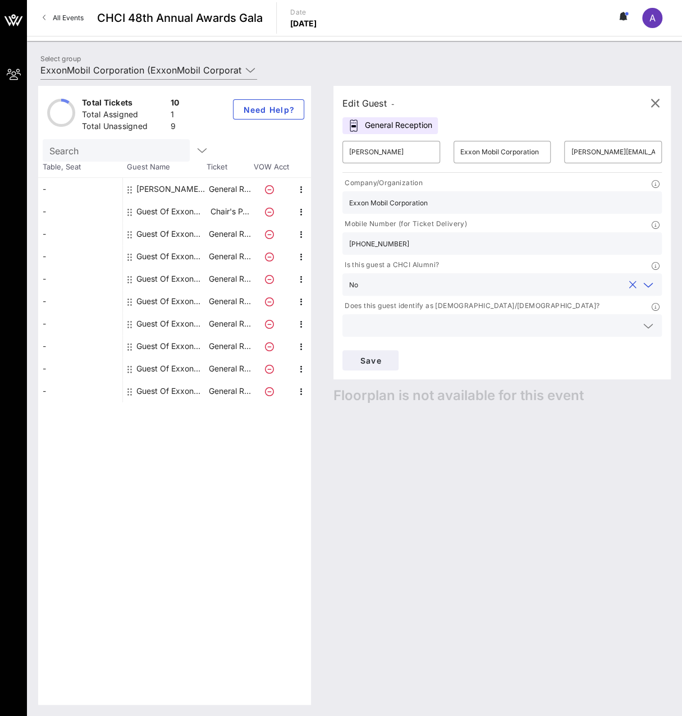
click at [447, 328] on input "text" at bounding box center [493, 325] width 288 height 15
click at [430, 335] on div "Yes" at bounding box center [497, 329] width 311 height 22
click at [371, 364] on span "Save" at bounding box center [370, 361] width 38 height 10
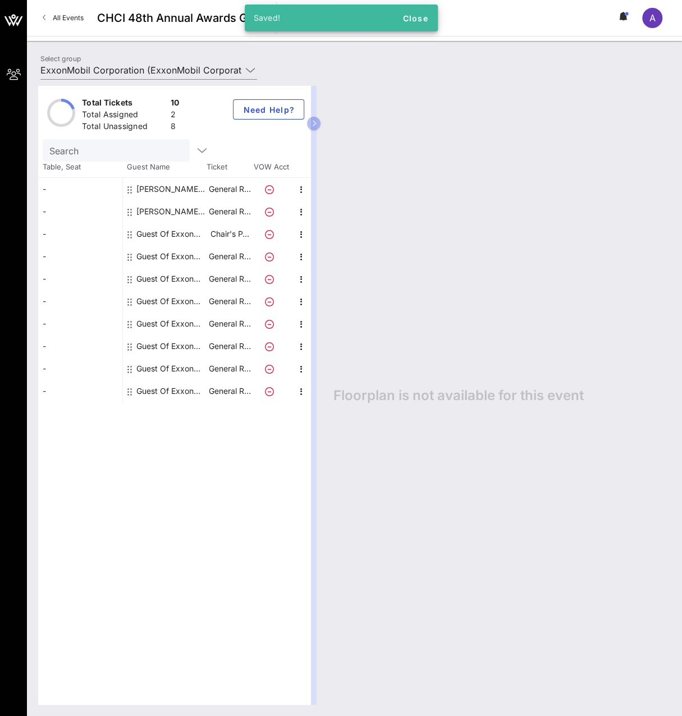
click at [268, 258] on icon at bounding box center [269, 257] width 9 height 9
click at [299, 256] on icon "button" at bounding box center [301, 256] width 13 height 13
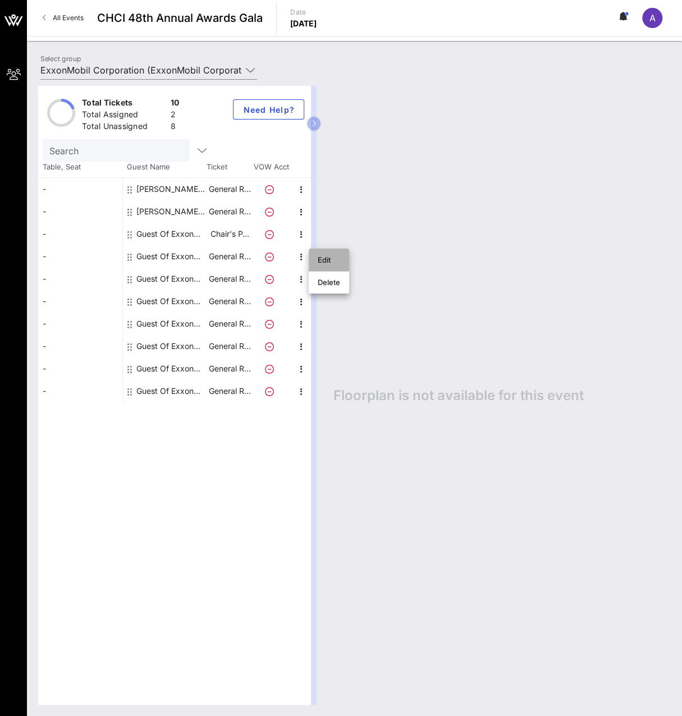
click at [319, 260] on div "Edit" at bounding box center [329, 259] width 22 height 9
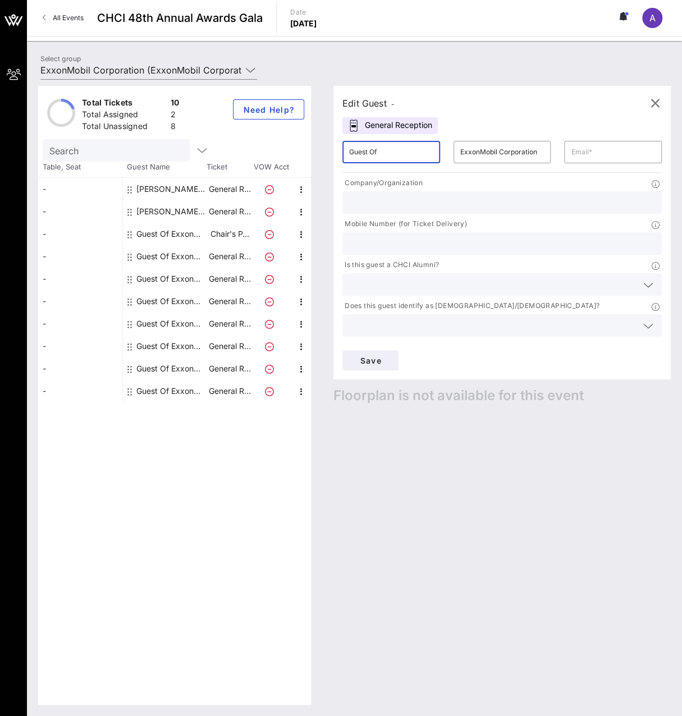
click at [423, 155] on input "Guest Of" at bounding box center [391, 152] width 84 height 18
click at [397, 143] on input "[PERSON_NAME]" at bounding box center [391, 152] width 84 height 18
type input "[PERSON_NAME]"
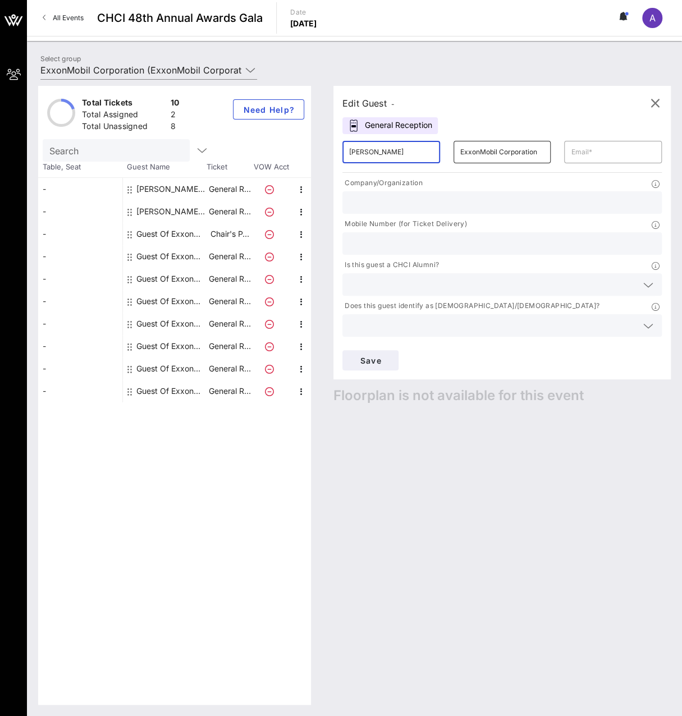
click at [478, 152] on input "ExxonMobil Corporation" at bounding box center [502, 152] width 84 height 18
type input "Exxon Mobil Corporation"
click at [596, 148] on input "text" at bounding box center [613, 152] width 84 height 18
type input "[PERSON_NAME][EMAIL_ADDRESS][PERSON_NAME][DOMAIN_NAME]"
click at [545, 195] on input "text" at bounding box center [502, 202] width 306 height 15
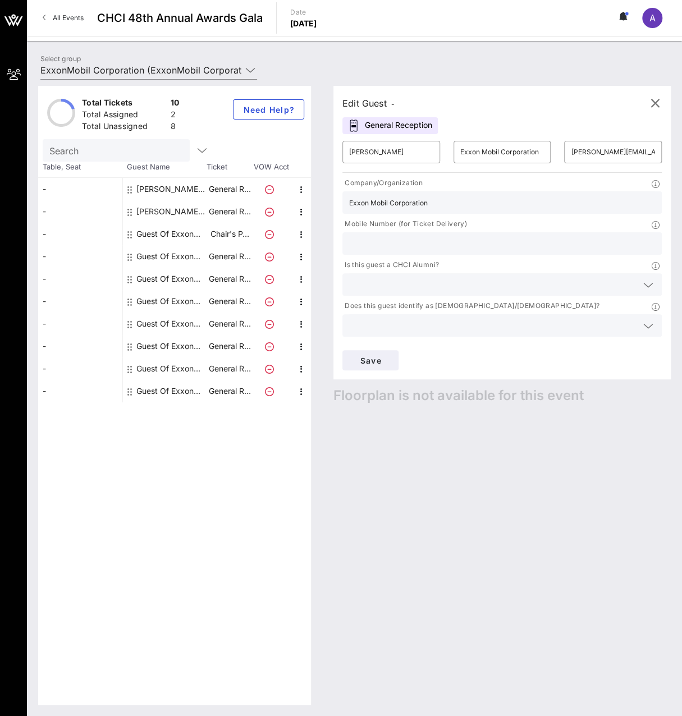
type input "Exxon Mobil Corporation"
click at [430, 250] on input "text" at bounding box center [502, 243] width 306 height 15
paste input "[PHONE_NUMBER]"
type input "[PHONE_NUMBER]"
click at [395, 277] on input "text" at bounding box center [493, 284] width 288 height 15
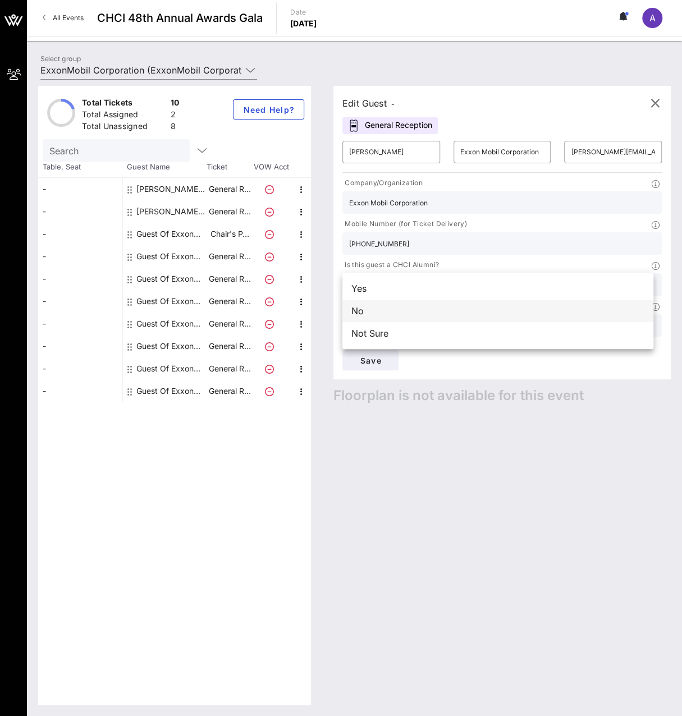
click at [418, 306] on div "No" at bounding box center [497, 311] width 311 height 22
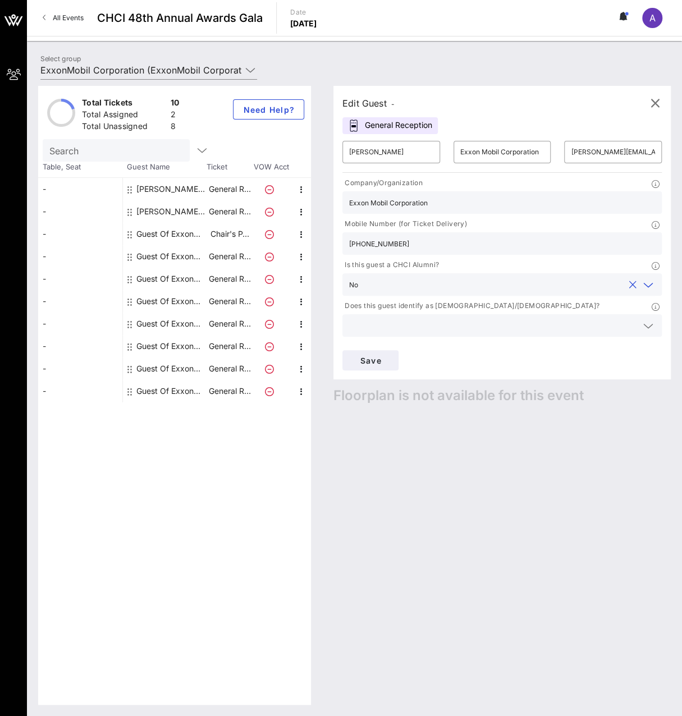
click at [444, 327] on input "text" at bounding box center [493, 325] width 288 height 15
click at [432, 331] on div "Yes" at bounding box center [497, 329] width 311 height 22
click at [370, 360] on span "Save" at bounding box center [370, 361] width 38 height 10
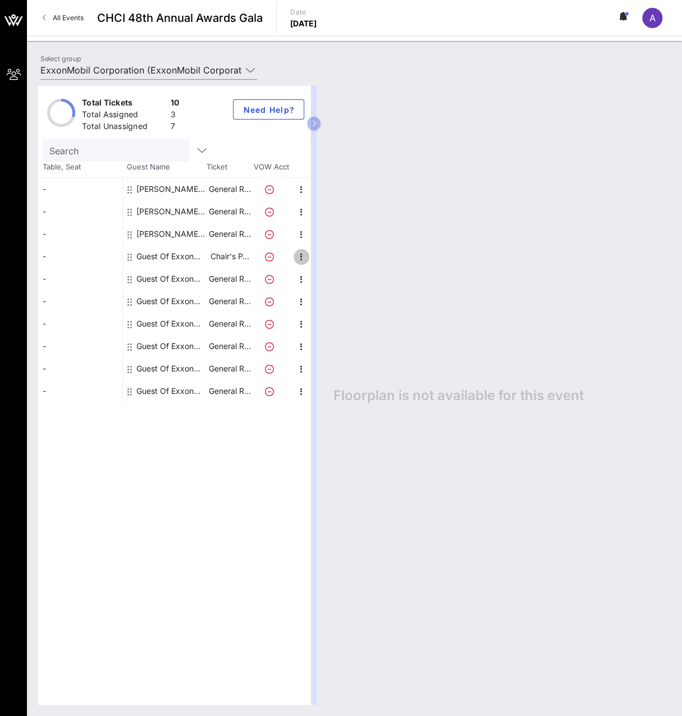
click at [300, 255] on icon "button" at bounding box center [301, 256] width 13 height 13
click at [334, 261] on div "Edit" at bounding box center [329, 259] width 22 height 9
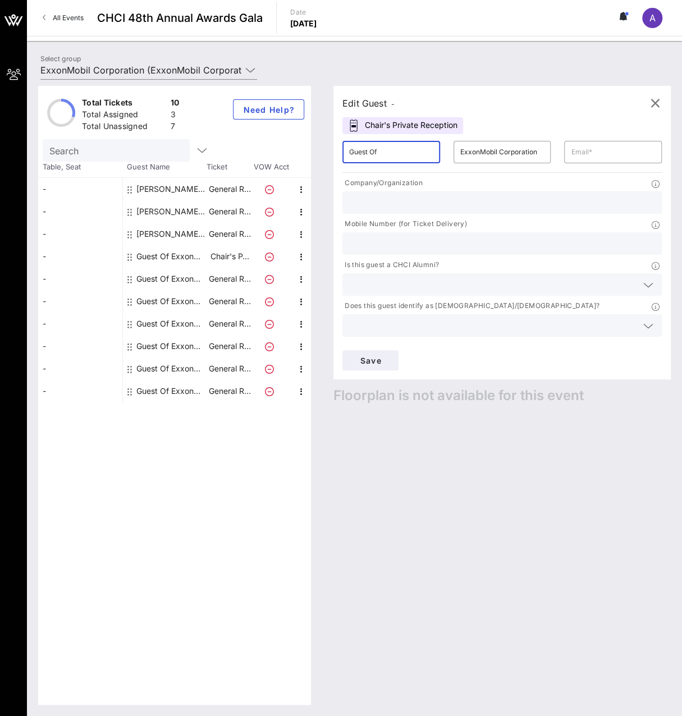
click at [391, 153] on input "Guest Of" at bounding box center [391, 152] width 84 height 18
click at [392, 153] on input "Guest Of" at bounding box center [391, 152] width 84 height 18
type input "[PERSON_NAME]"
click at [481, 154] on input "ExxonMobil Corporation" at bounding box center [502, 152] width 84 height 18
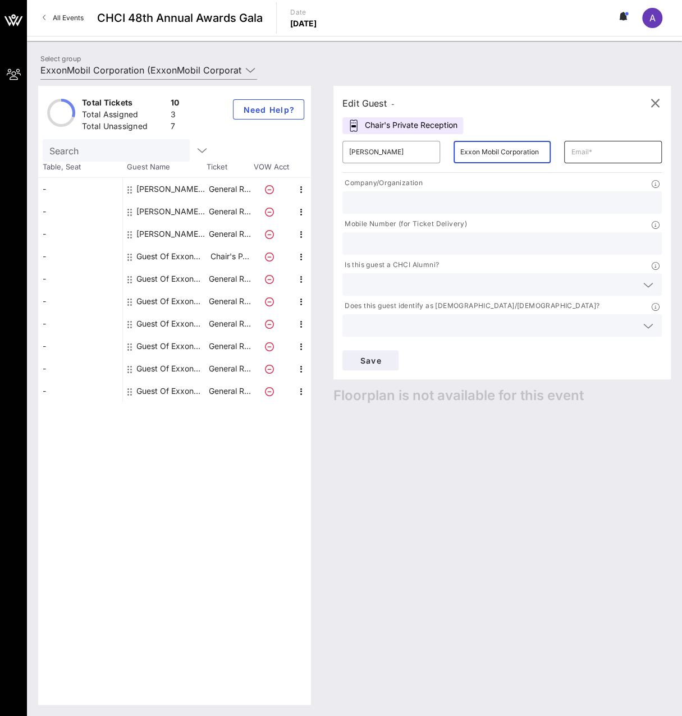
type input "Exxon Mobil Corporation"
drag, startPoint x: 598, startPoint y: 152, endPoint x: 607, endPoint y: 150, distance: 9.3
click at [599, 152] on input "text" at bounding box center [613, 152] width 84 height 18
type input "[EMAIL_ADDRESS][PERSON_NAME][DOMAIN_NAME]"
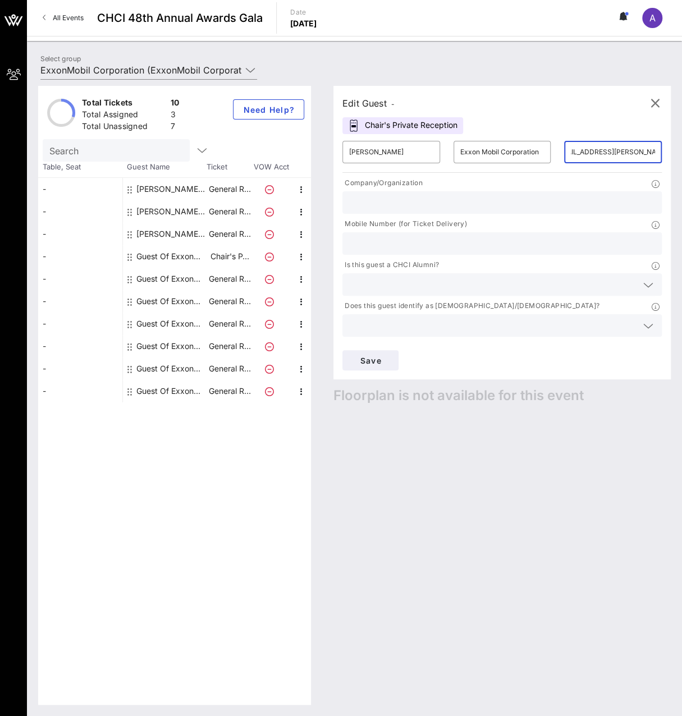
scroll to position [0, 0]
type input "Exxon Mobil Corporation"
type input "3174506769"
click at [593, 296] on div "Is this guest a CHCI Alumni?" at bounding box center [502, 277] width 333 height 41
click at [595, 288] on input "text" at bounding box center [493, 284] width 288 height 15
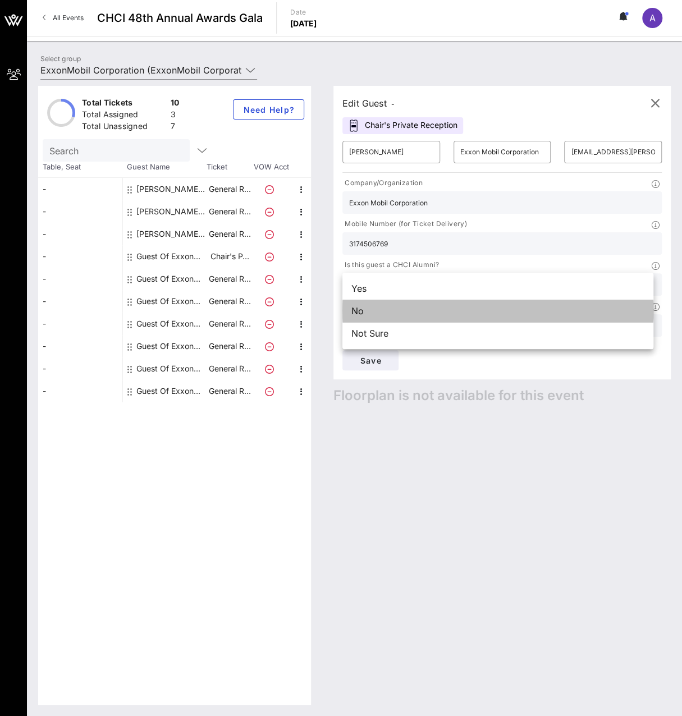
click at [489, 315] on div "No" at bounding box center [497, 311] width 311 height 22
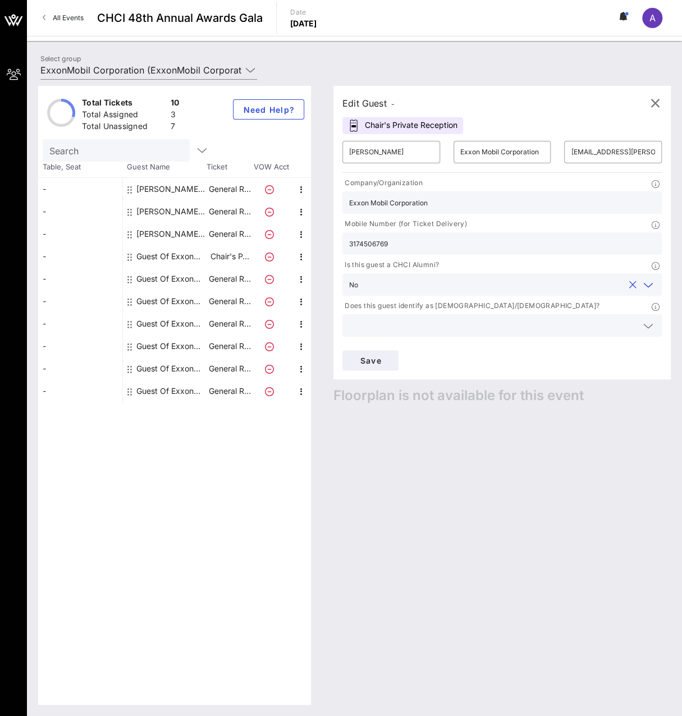
click at [488, 323] on input "text" at bounding box center [493, 325] width 288 height 15
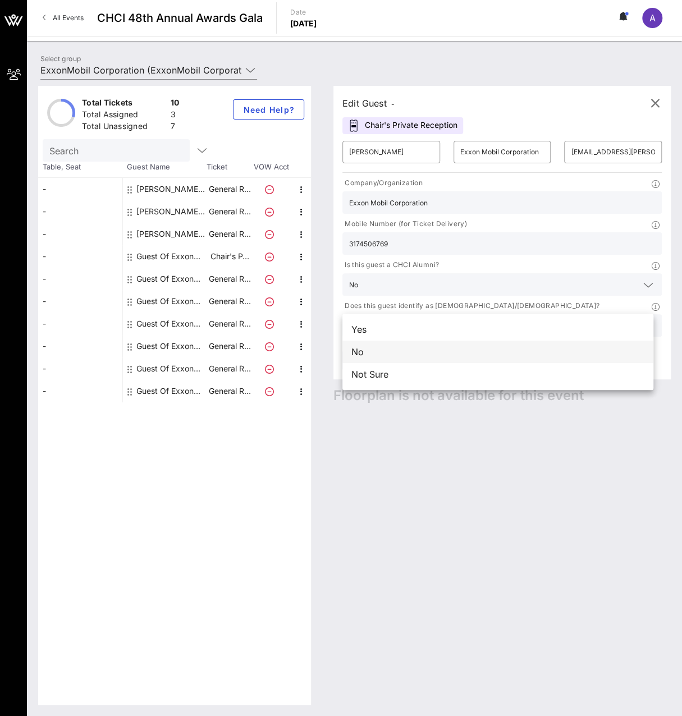
click at [451, 350] on div "No" at bounding box center [497, 352] width 311 height 22
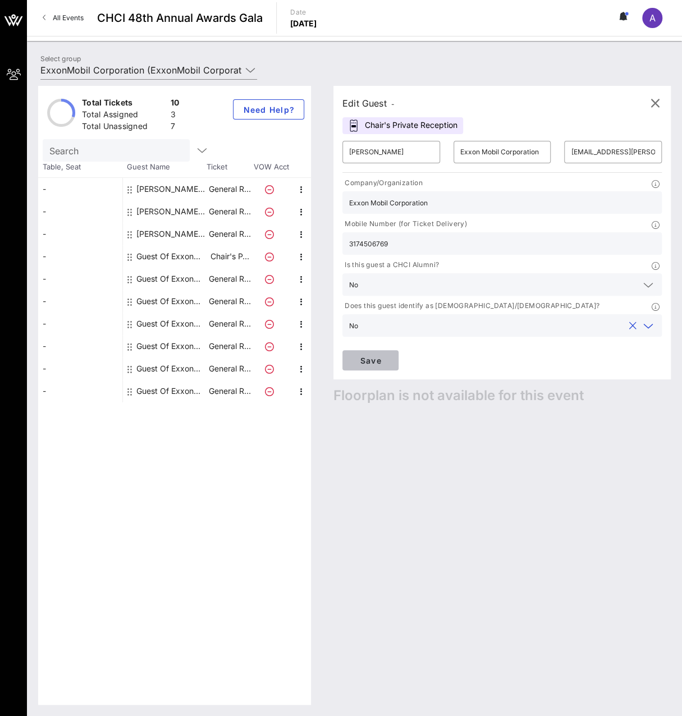
click at [382, 354] on button "Save" at bounding box center [370, 360] width 56 height 20
click at [664, 103] on span "button" at bounding box center [654, 103] width 27 height 13
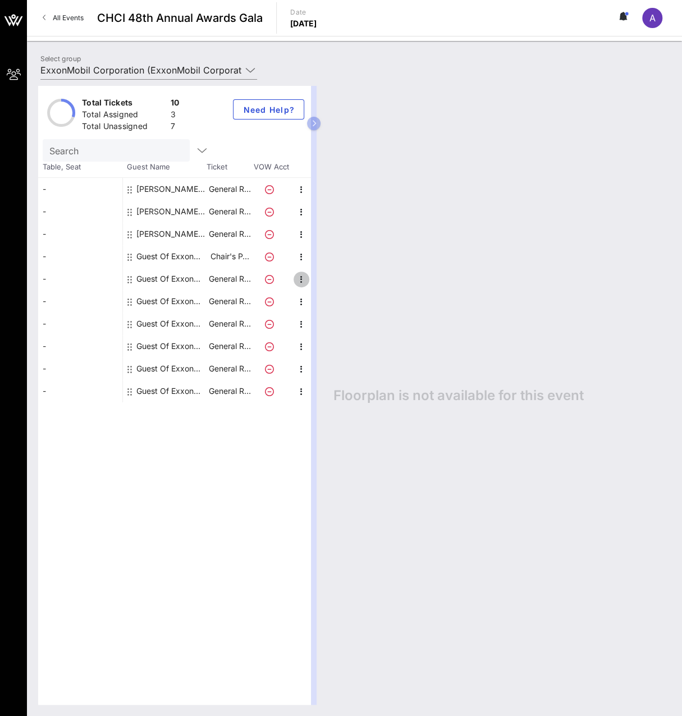
click at [297, 279] on icon "button" at bounding box center [301, 279] width 13 height 13
click at [326, 282] on div "Edit" at bounding box center [329, 282] width 22 height 9
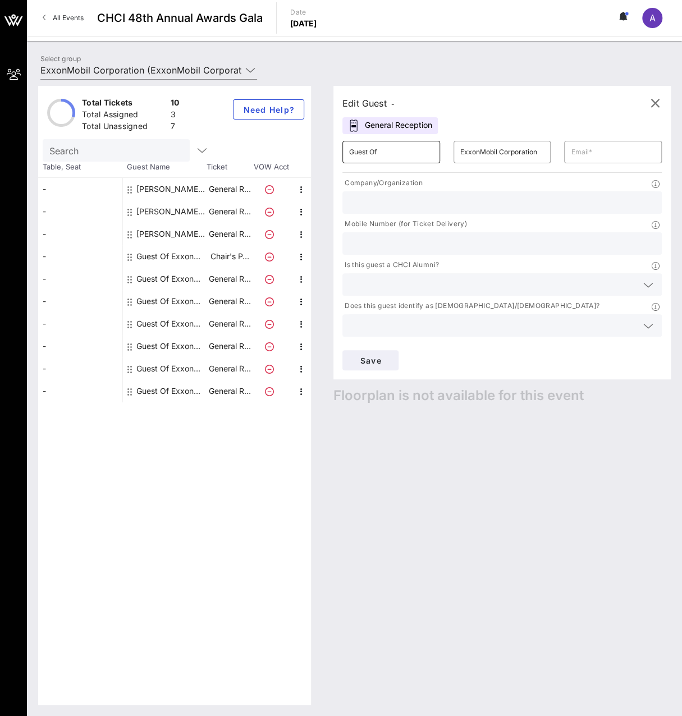
click at [394, 154] on input "Guest Of" at bounding box center [391, 152] width 84 height 18
drag, startPoint x: 409, startPoint y: 148, endPoint x: 415, endPoint y: 147, distance: 6.2
click at [411, 151] on input "[PERSON_NAME]" at bounding box center [391, 152] width 84 height 18
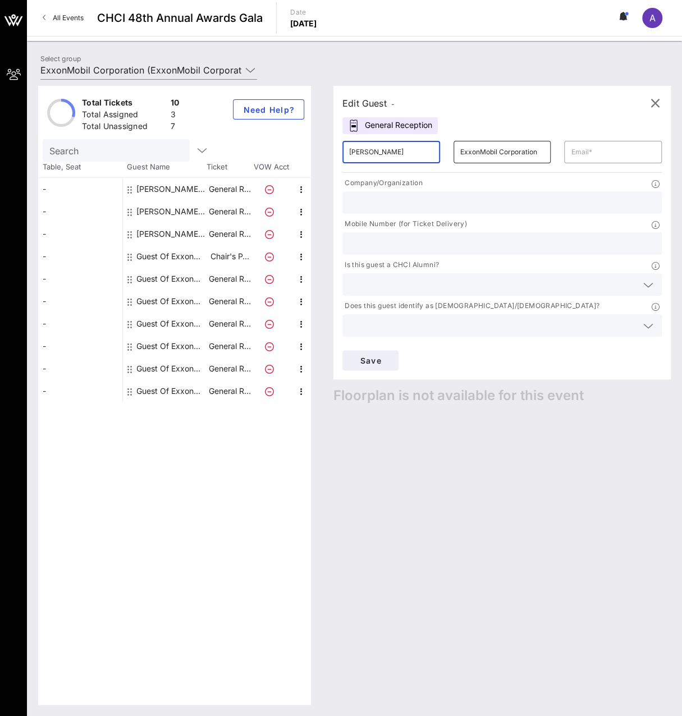
type input "[PERSON_NAME]"
click at [480, 152] on input "ExxonMobil Corporation" at bounding box center [502, 152] width 84 height 18
type input "Exxon Mobil Corporation"
click at [586, 149] on input "text" at bounding box center [613, 152] width 84 height 18
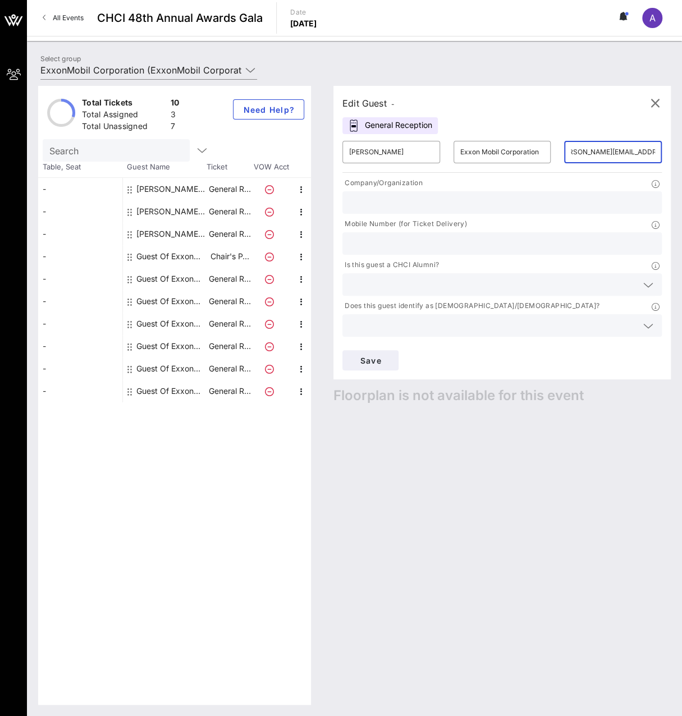
type input "[PERSON_NAME][EMAIL_ADDRESS][PERSON_NAME][DOMAIN_NAME]"
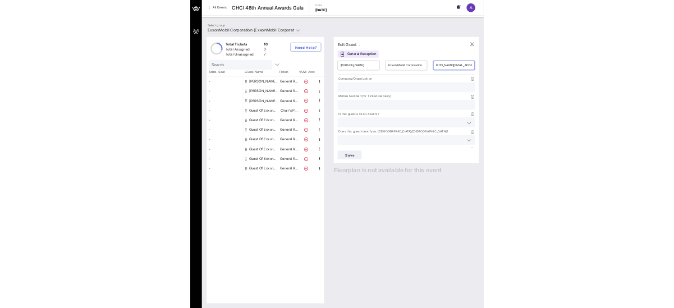
scroll to position [0, 0]
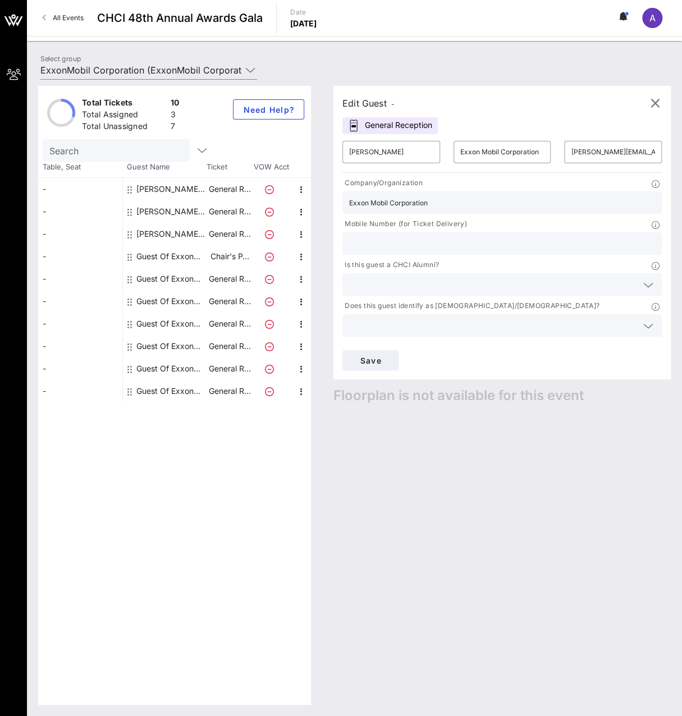
type input "Exxon Mobil Corporation"
click at [443, 241] on input "text" at bounding box center [502, 243] width 306 height 15
paste input "[PHONE_NUMBER]"
type input "[PHONE_NUMBER]"
click at [415, 282] on input "text" at bounding box center [493, 284] width 288 height 15
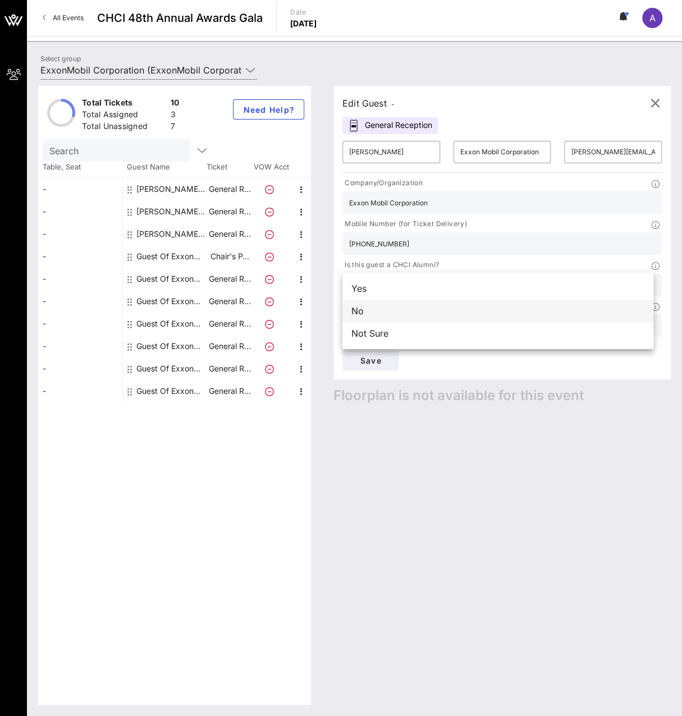
click at [416, 307] on div "No" at bounding box center [497, 311] width 311 height 22
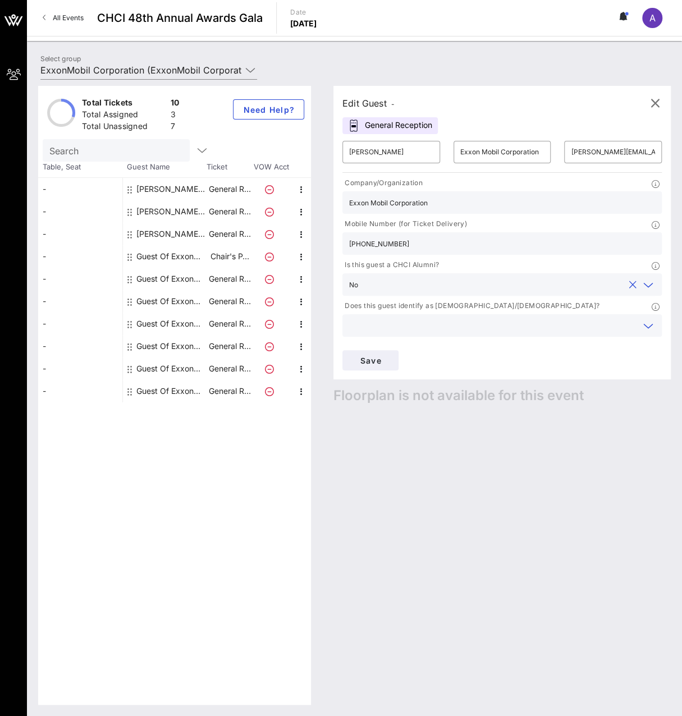
click at [433, 327] on input "text" at bounding box center [493, 325] width 288 height 15
click at [430, 331] on div "Yes" at bounding box center [497, 329] width 311 height 22
click at [389, 358] on span "Save" at bounding box center [370, 361] width 38 height 10
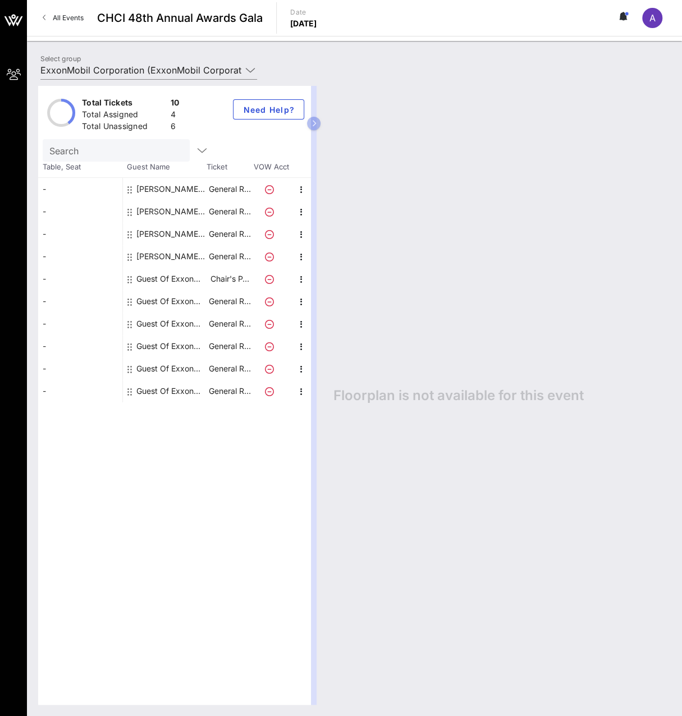
click at [278, 306] on div at bounding box center [271, 301] width 39 height 22
click at [303, 302] on icon "button" at bounding box center [301, 301] width 13 height 13
click at [325, 308] on div "Edit" at bounding box center [329, 304] width 22 height 9
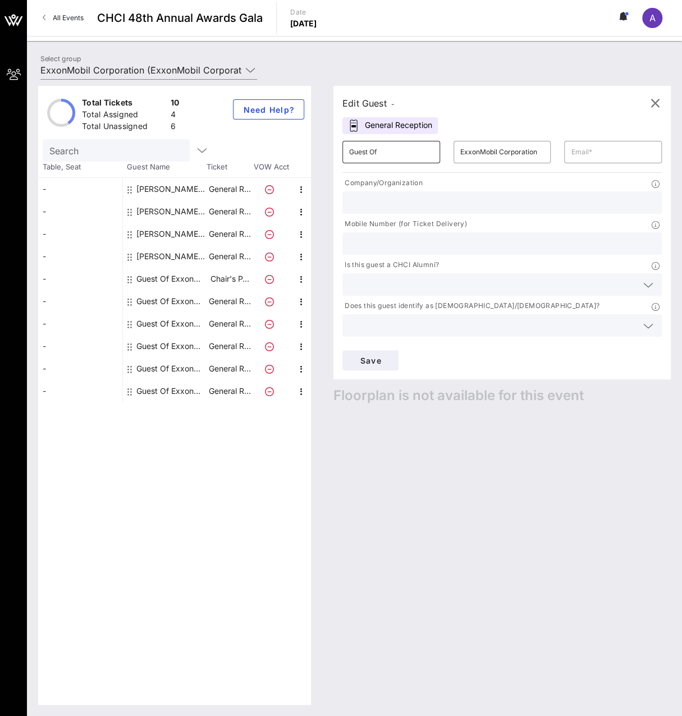
click at [410, 153] on input "Guest Of" at bounding box center [391, 152] width 84 height 18
click at [410, 154] on input "Guest Of" at bounding box center [391, 152] width 84 height 18
click at [410, 155] on input "Guest Of" at bounding box center [391, 152] width 84 height 18
drag, startPoint x: 406, startPoint y: 145, endPoint x: 338, endPoint y: 155, distance: 68.1
click at [338, 155] on div "​ Guest [PERSON_NAME]" at bounding box center [391, 152] width 111 height 36
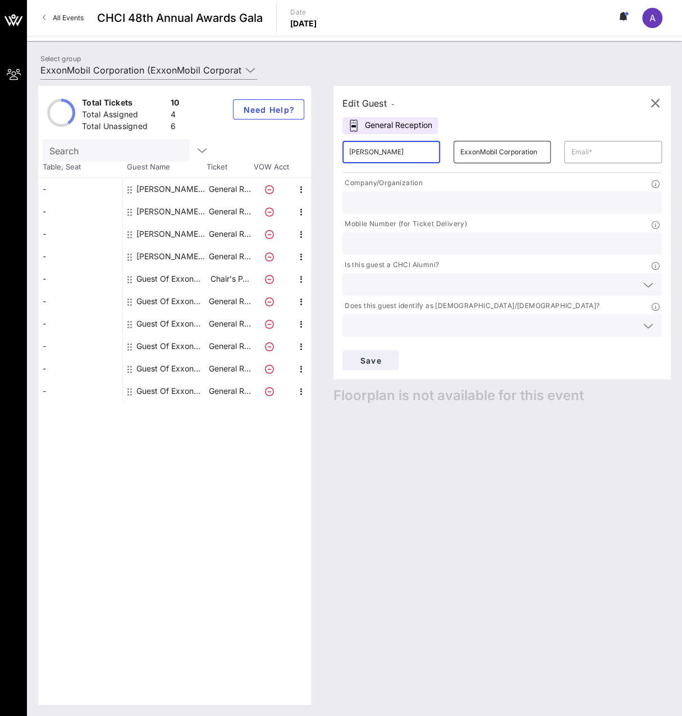
type input "[PERSON_NAME]"
click at [478, 154] on input "ExxonMobil Corporation" at bounding box center [502, 152] width 84 height 18
type input "Exxon Mobil Corporation"
click at [596, 153] on input "text" at bounding box center [613, 152] width 84 height 18
type input "[PERSON_NAME][EMAIL_ADDRESS][DOMAIN_NAME]"
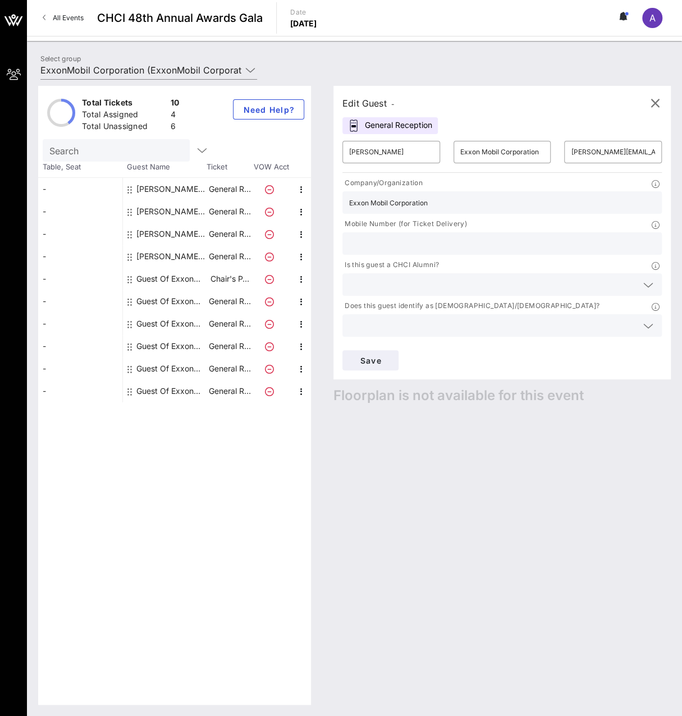
type input "Exxon Mobil Corporation"
click at [399, 241] on input "text" at bounding box center [502, 243] width 306 height 15
paste input "[PHONE_NUMBER]"
type input "[PHONE_NUMBER]"
click at [409, 283] on input "text" at bounding box center [493, 284] width 288 height 15
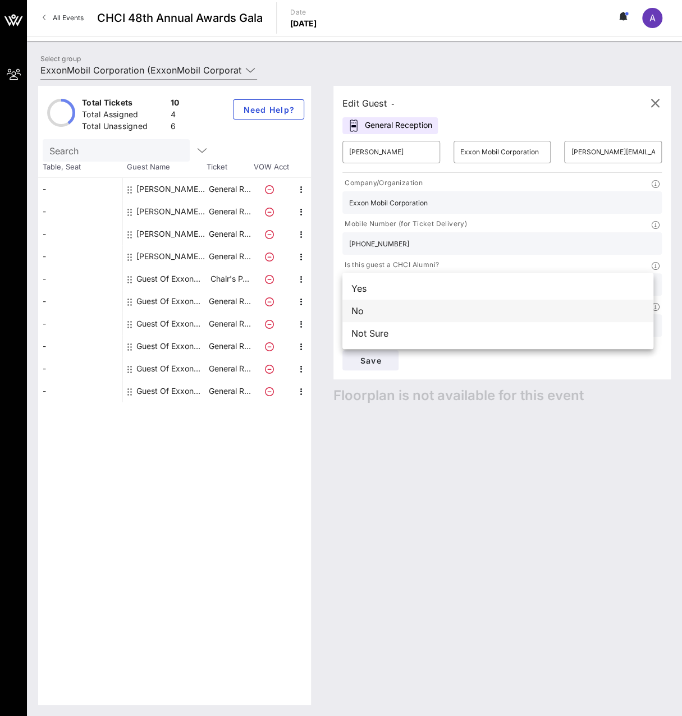
click at [409, 313] on div "No" at bounding box center [497, 311] width 311 height 22
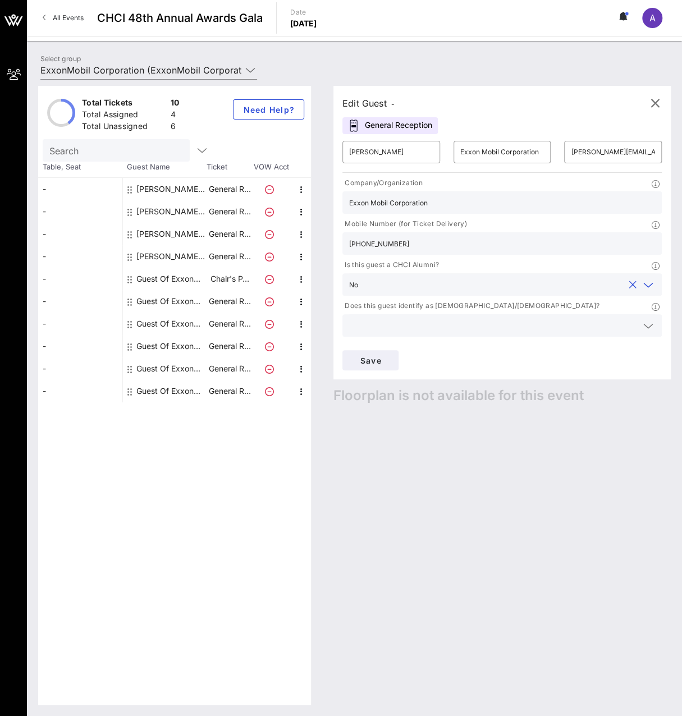
click at [407, 328] on input "text" at bounding box center [493, 325] width 288 height 15
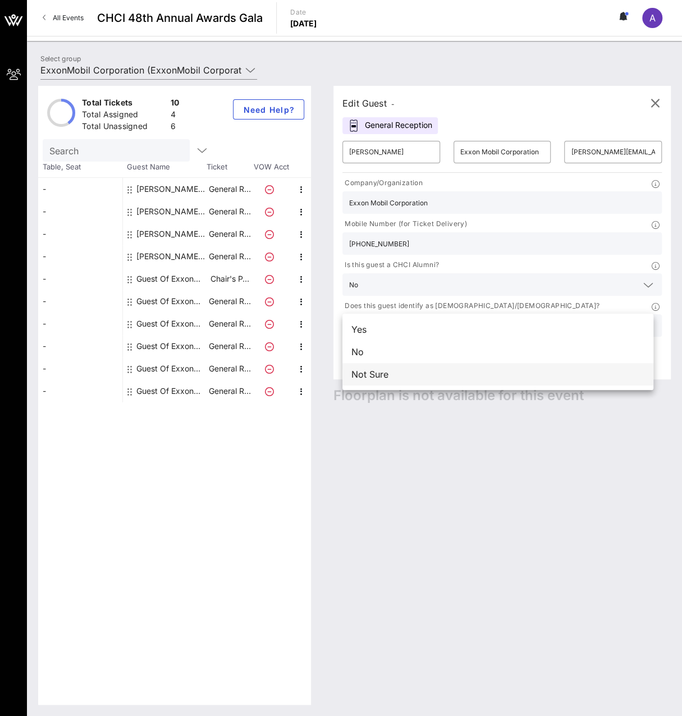
click at [400, 369] on div "Not Sure" at bounding box center [497, 374] width 311 height 22
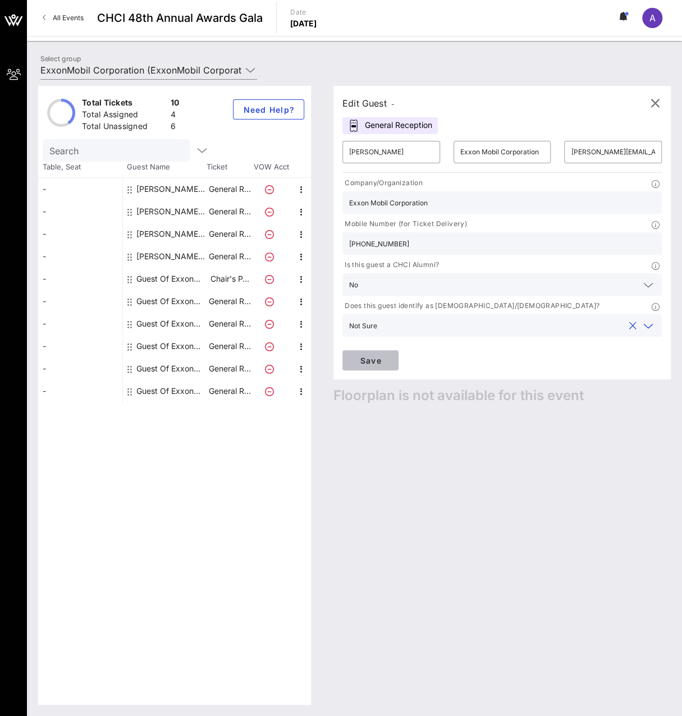
click at [374, 364] on span "Save" at bounding box center [370, 361] width 38 height 10
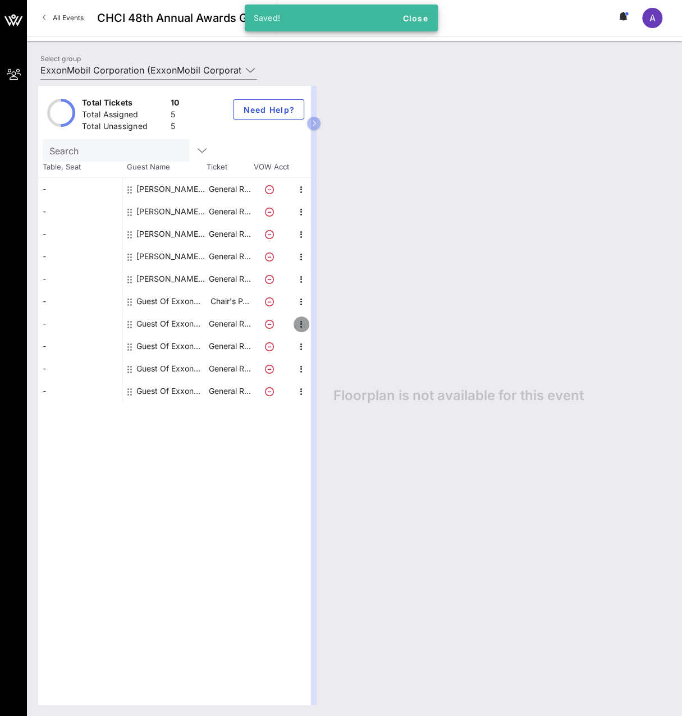
click at [297, 323] on icon "button" at bounding box center [301, 324] width 13 height 13
click at [342, 329] on div "Edit" at bounding box center [329, 327] width 40 height 22
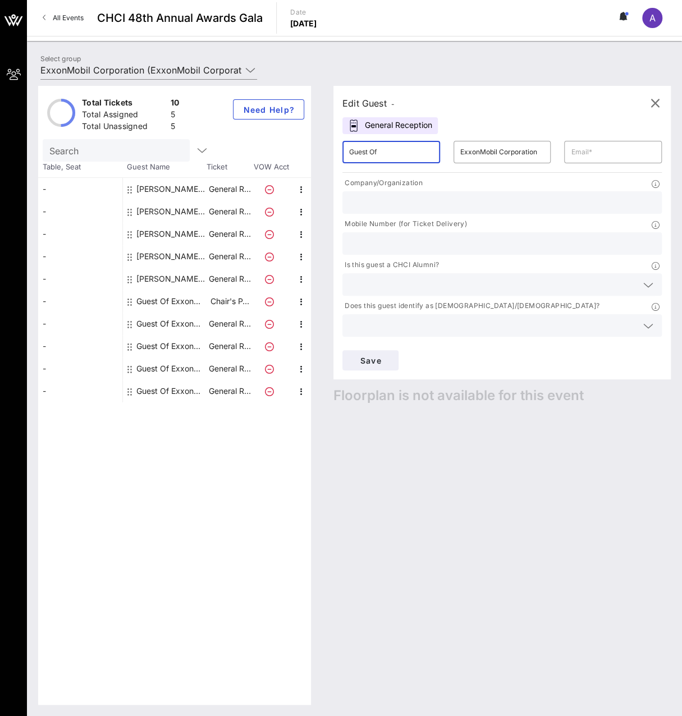
click at [375, 150] on input "Guest Of" at bounding box center [391, 152] width 84 height 18
type input "[PERSON_NAME]"
click at [479, 155] on input "ExxonMobil Corporation" at bounding box center [502, 152] width 84 height 18
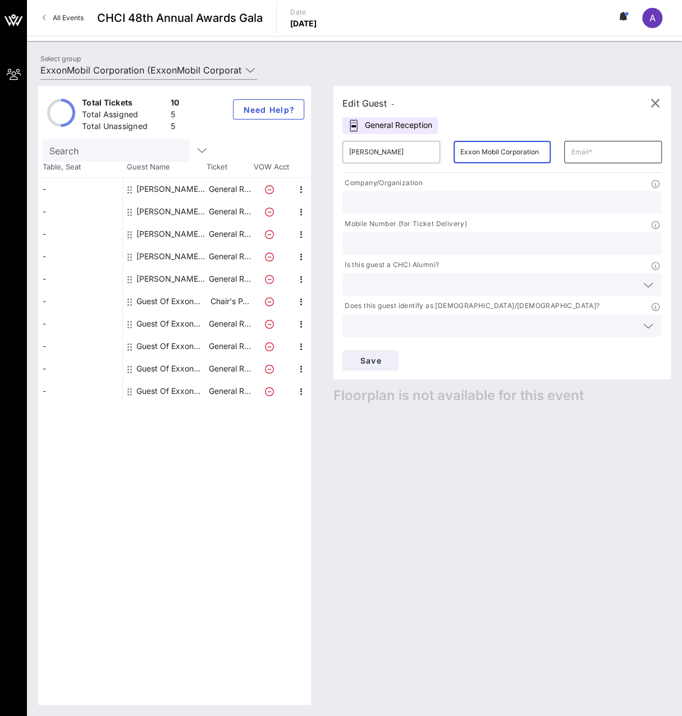
type input "Exxon Mobil Corporation"
click at [603, 153] on input "text" at bounding box center [613, 152] width 84 height 18
type input "[PERSON_NAME][EMAIL_ADDRESS][DOMAIN_NAME]"
click at [436, 248] on input "text" at bounding box center [502, 243] width 306 height 15
paste input "[PHONE_NUMBER]"
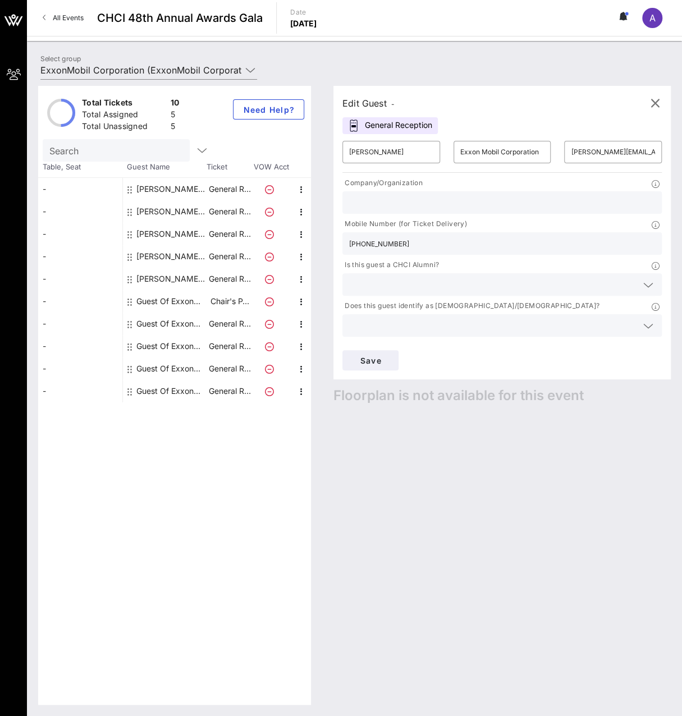
type input "[PHONE_NUMBER]"
click at [412, 198] on input "text" at bounding box center [502, 202] width 306 height 15
type input "Exxon Mobil Corporation"
click at [421, 282] on input "text" at bounding box center [493, 284] width 288 height 15
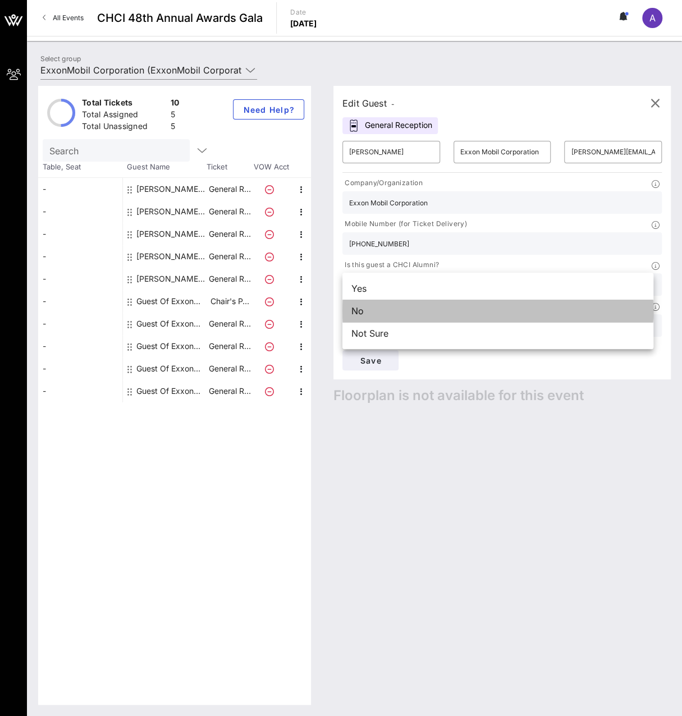
click at [406, 313] on div "No" at bounding box center [497, 311] width 311 height 22
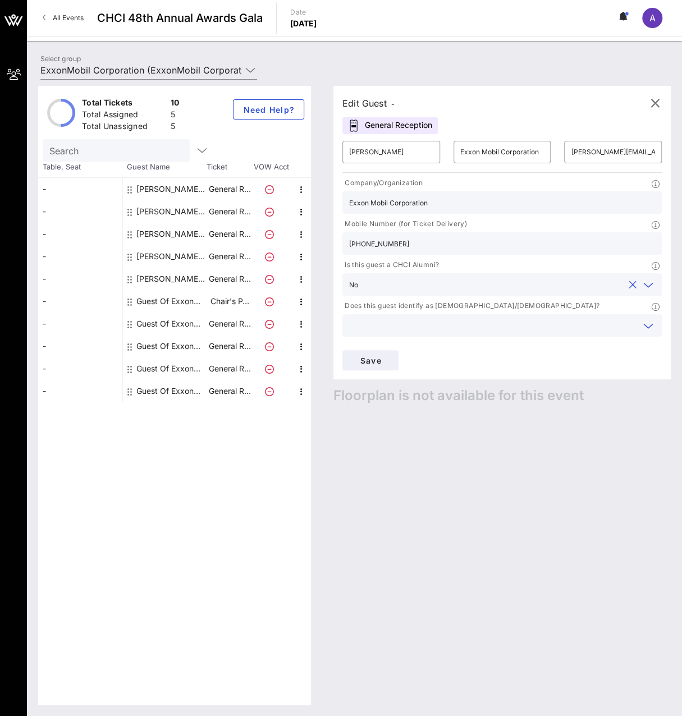
click at [410, 327] on input "text" at bounding box center [493, 325] width 288 height 15
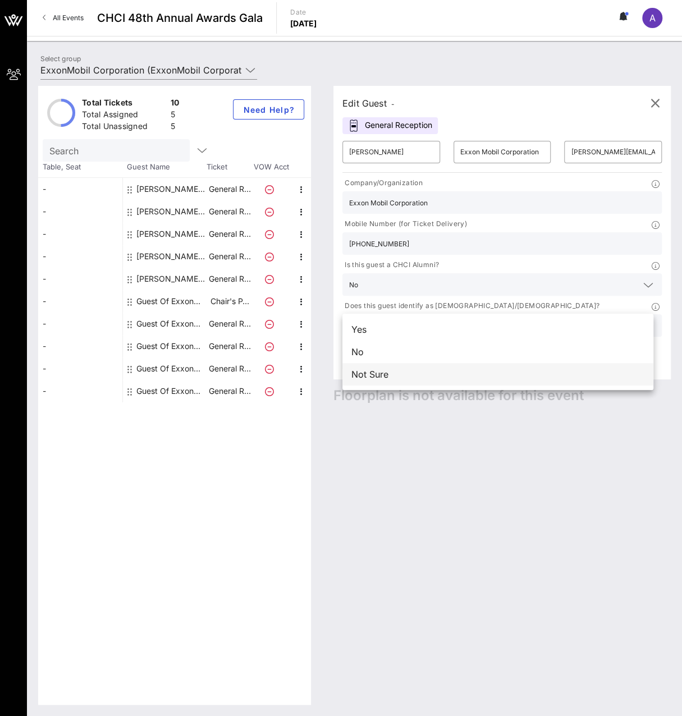
click at [391, 371] on div "Not Sure" at bounding box center [497, 374] width 311 height 22
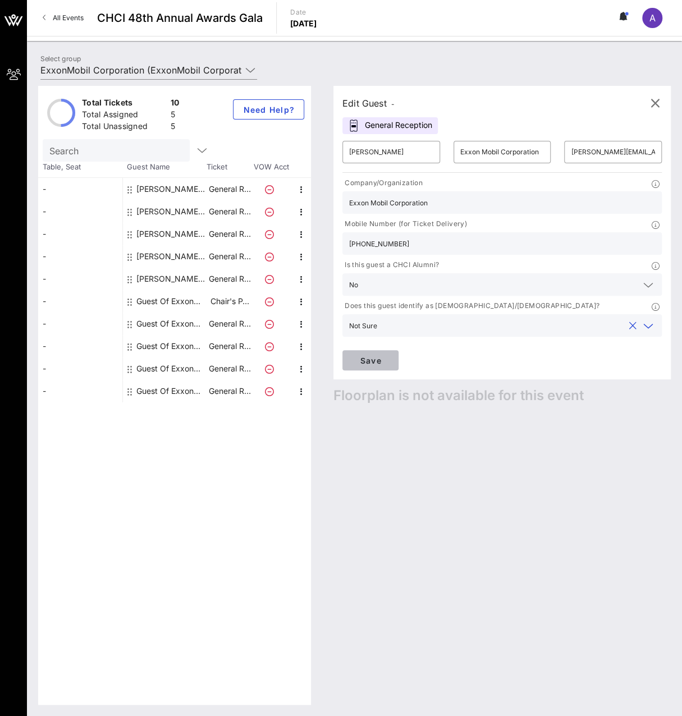
click at [370, 359] on span "Save" at bounding box center [370, 361] width 38 height 10
drag, startPoint x: 642, startPoint y: 153, endPoint x: 548, endPoint y: 152, distance: 94.3
click at [548, 152] on div "​ [PERSON_NAME] ​ Exxon Mobil Corporation ​ [PERSON_NAME][EMAIL_ADDRESS][DOMAIN…" at bounding box center [502, 152] width 333 height 36
click at [449, 71] on div "Select group ExxonMobil Corporation (ExxonMobil Corporation) [[PERSON_NAME], [P…" at bounding box center [354, 71] width 641 height 39
